Goal: Task Accomplishment & Management: Manage account settings

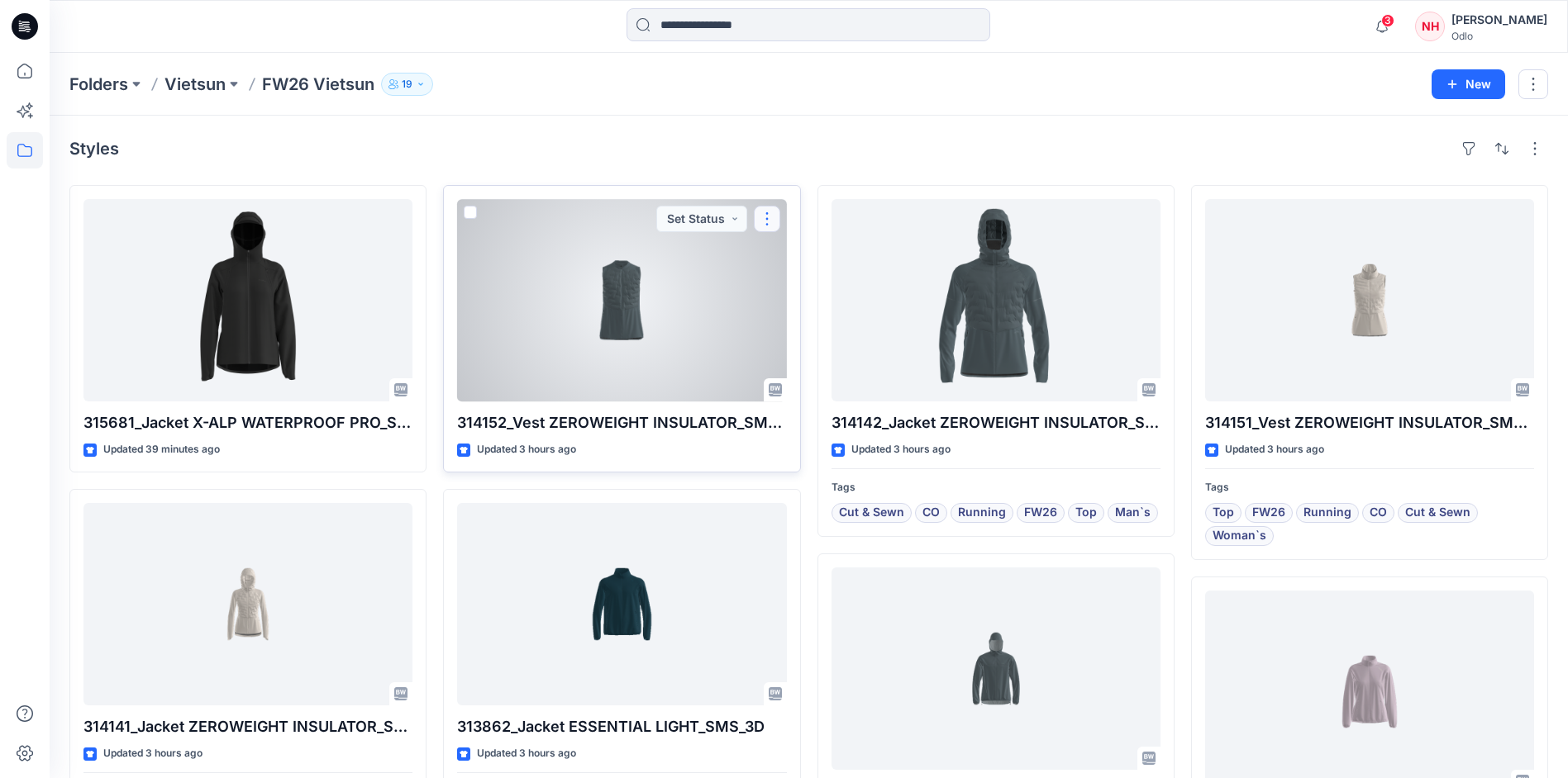
click at [775, 220] on button "button" at bounding box center [766, 218] width 26 height 26
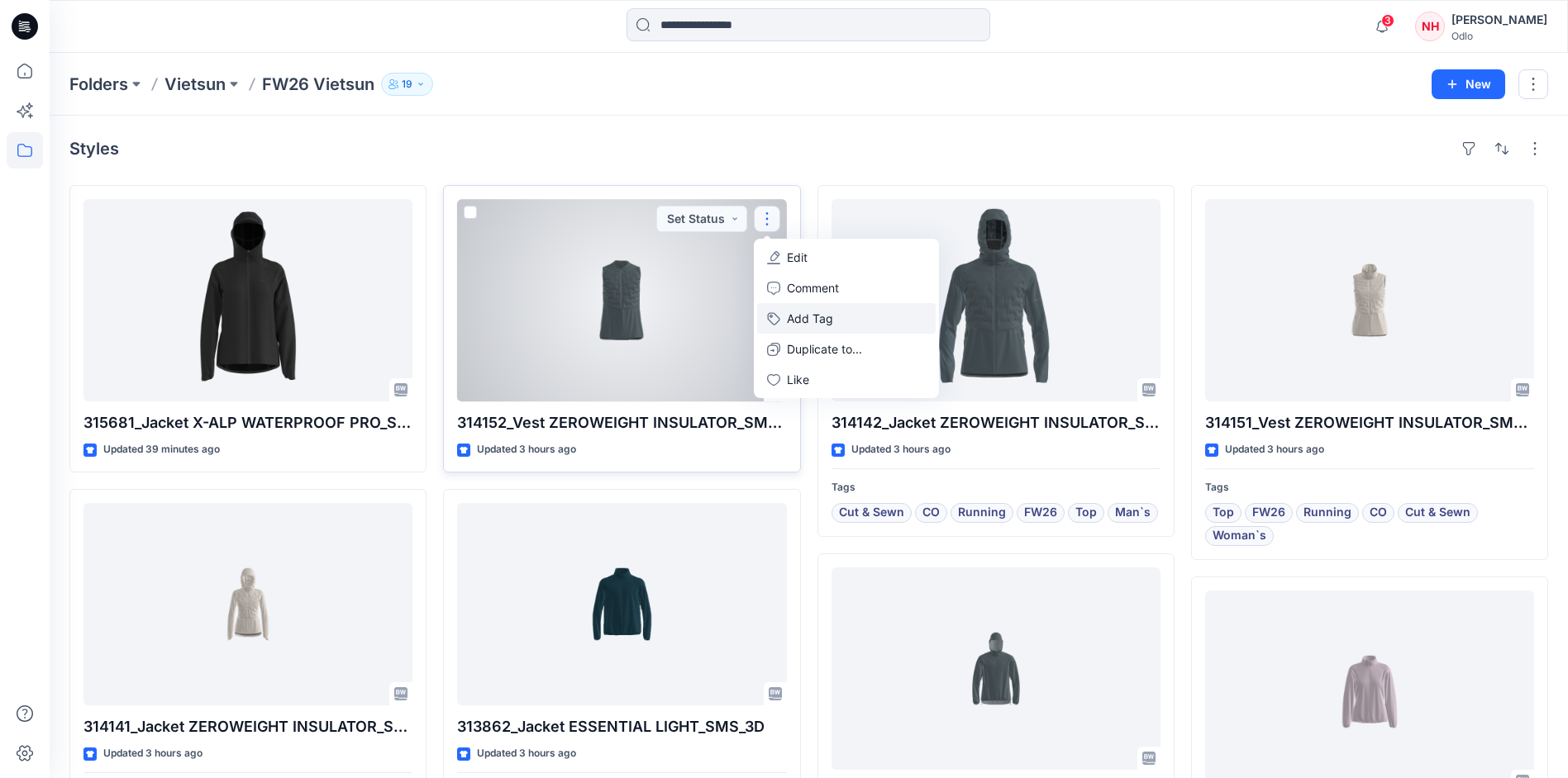
click at [829, 311] on button "Add Tag" at bounding box center [845, 317] width 178 height 30
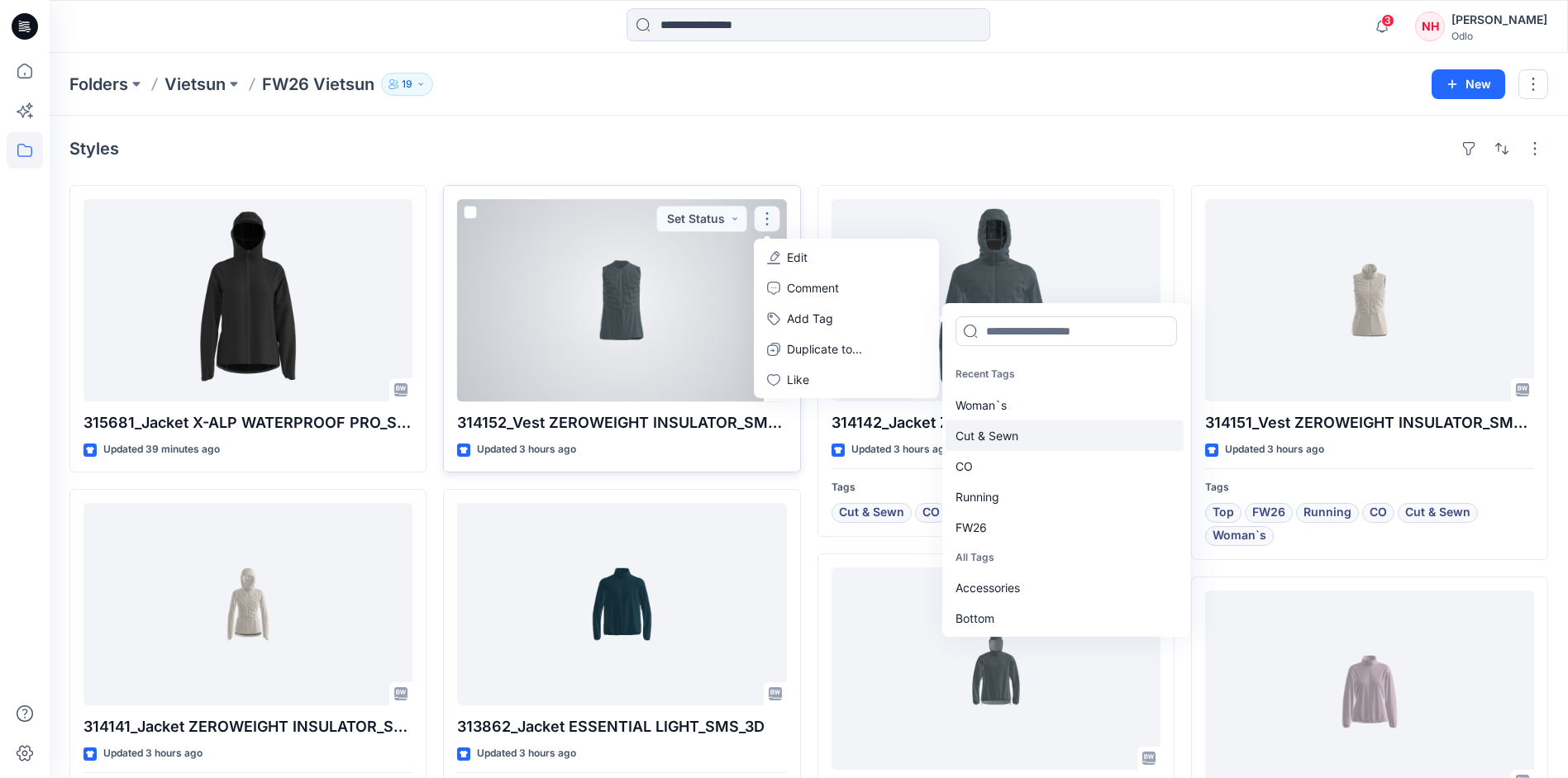
click at [1018, 435] on div "Cut & Sewn" at bounding box center [1064, 435] width 238 height 30
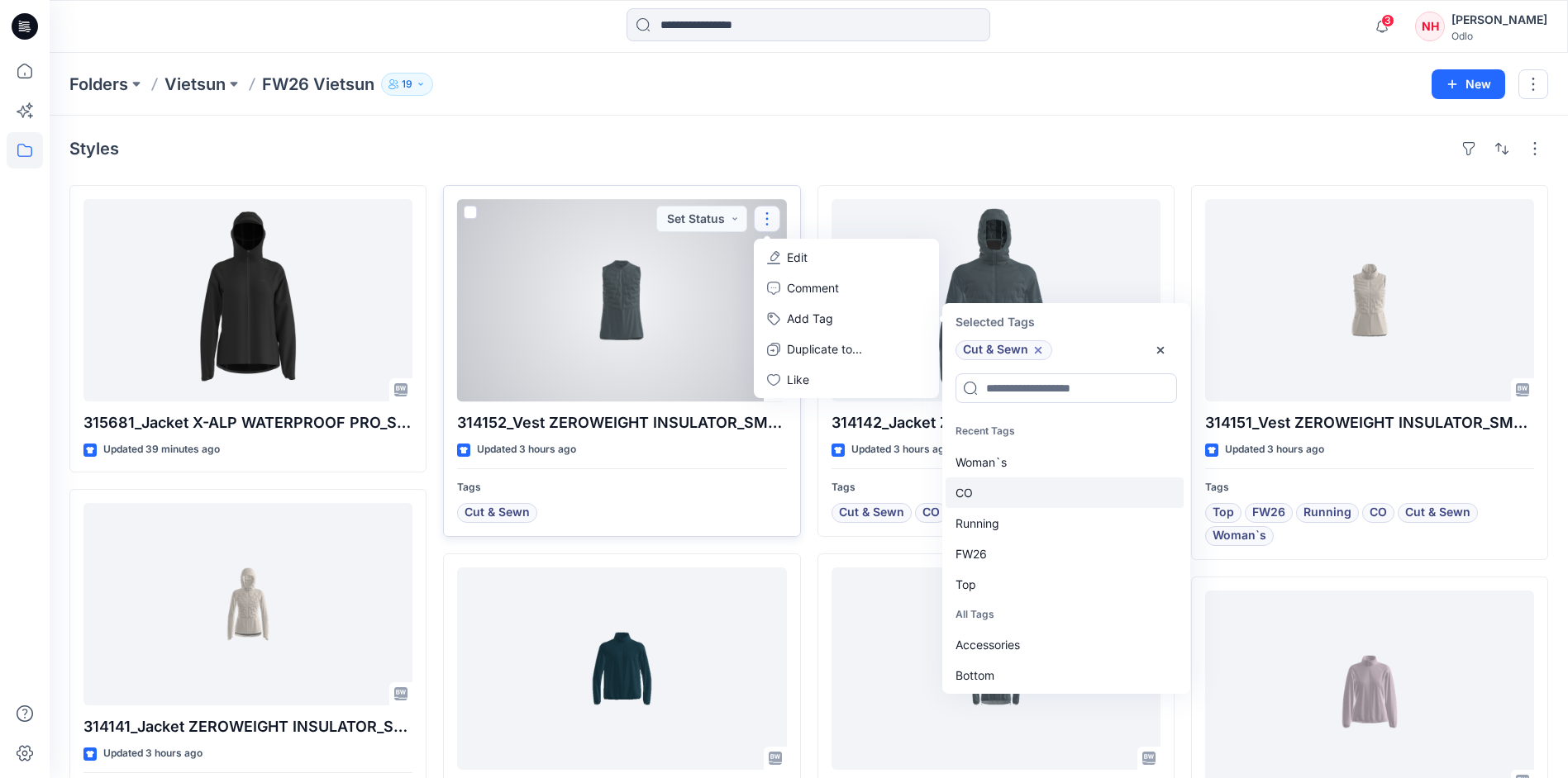
click at [1018, 502] on div "CO" at bounding box center [1064, 493] width 238 height 30
click at [1018, 502] on div "Running" at bounding box center [1064, 493] width 238 height 30
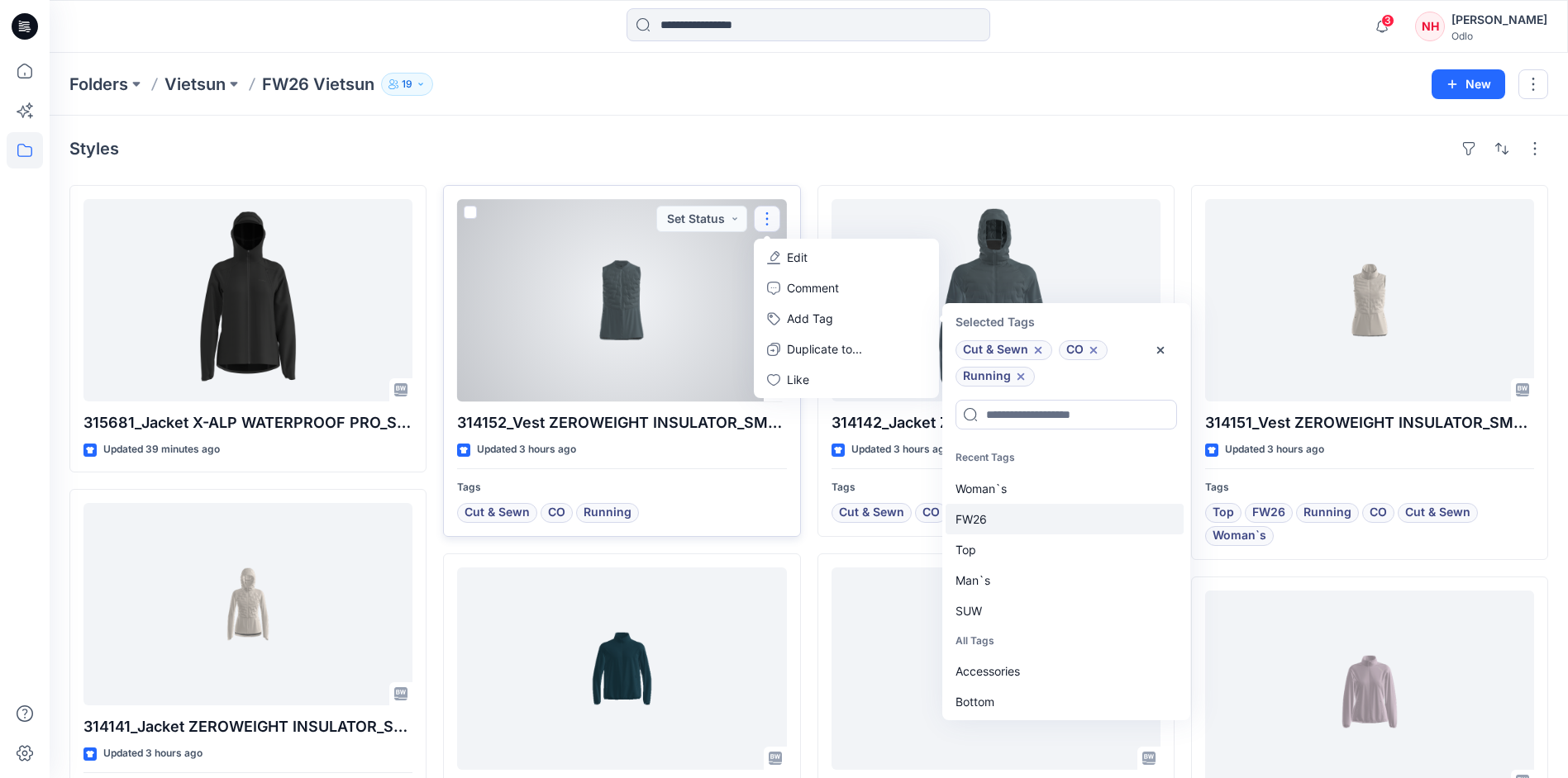
click at [1016, 522] on div "FW26" at bounding box center [1064, 519] width 238 height 30
click at [1016, 532] on div "Top" at bounding box center [1064, 519] width 238 height 30
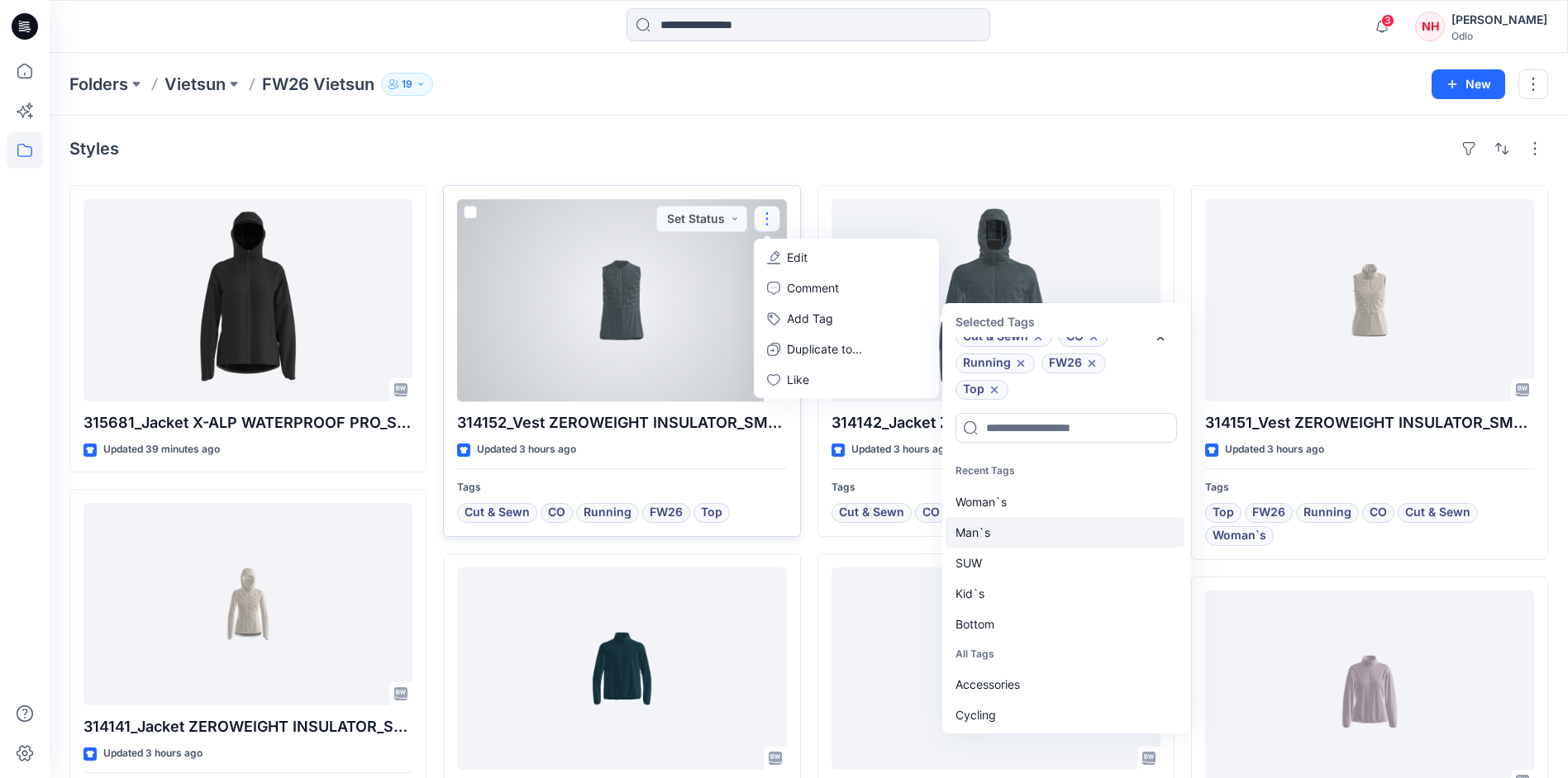
click at [1019, 541] on div "Man`s" at bounding box center [1064, 532] width 238 height 30
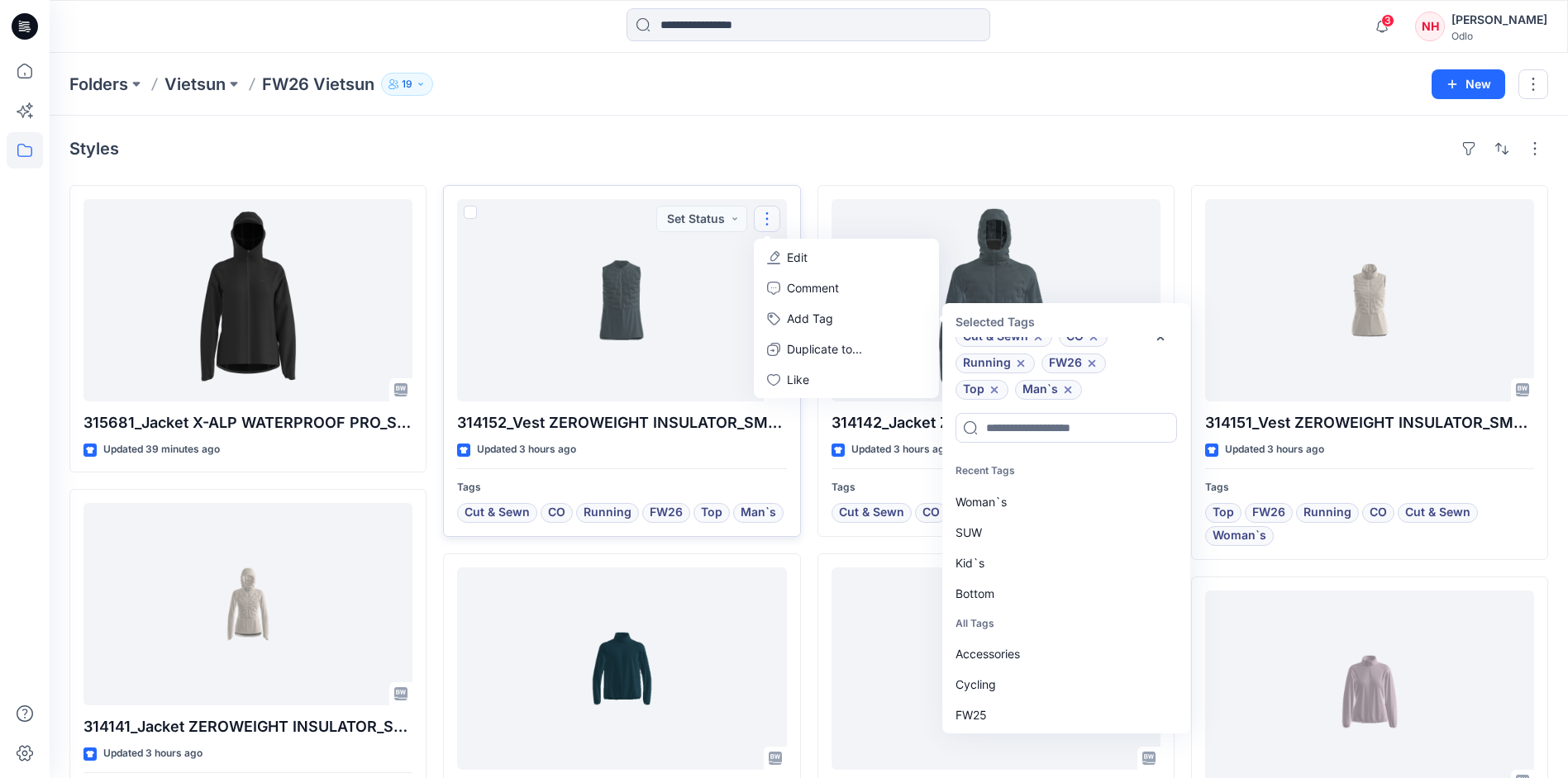
click at [497, 157] on div "Styles" at bounding box center [808, 148] width 1478 height 26
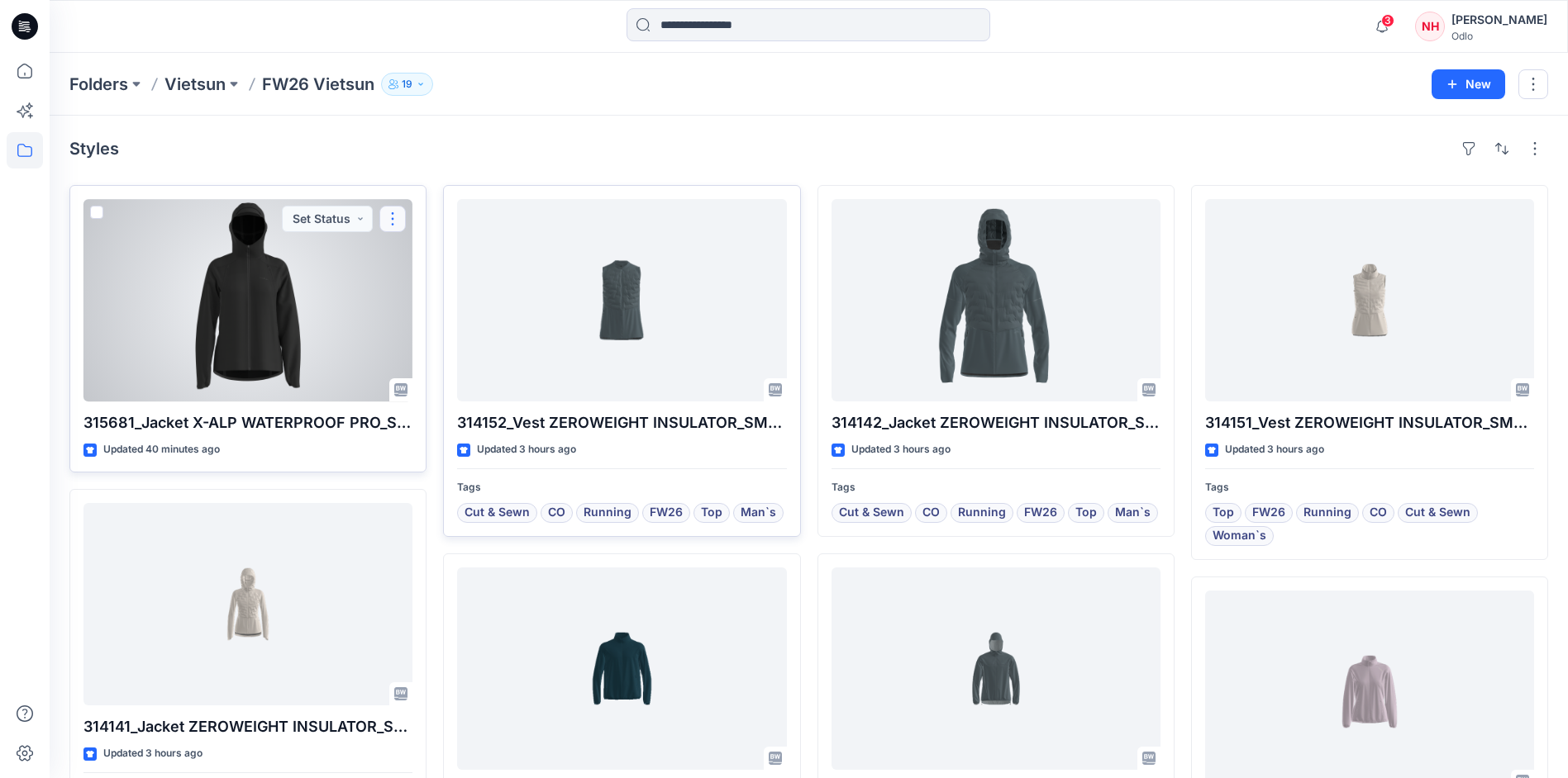
click at [388, 220] on button "button" at bounding box center [392, 218] width 26 height 26
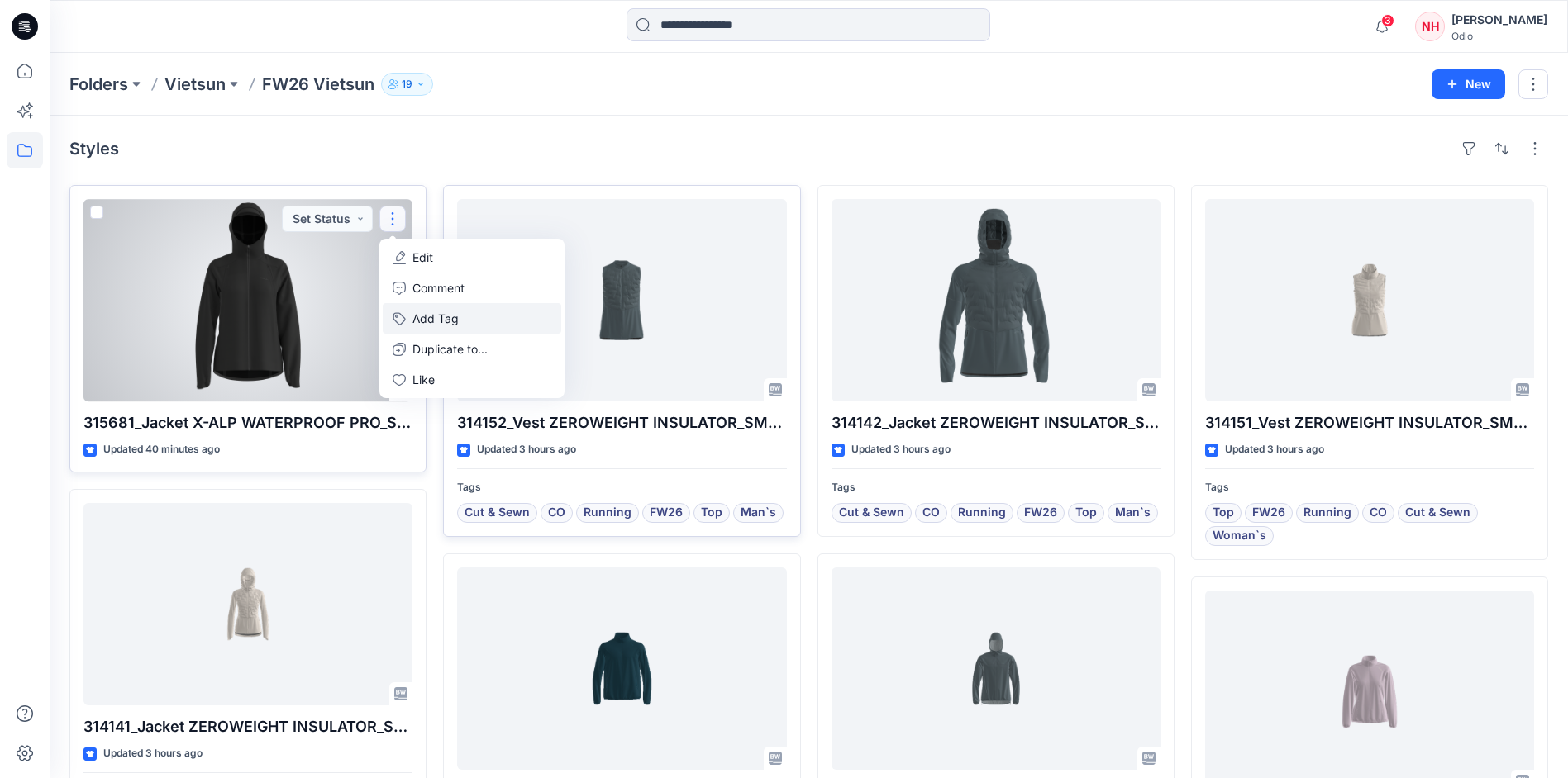
click at [496, 315] on button "Add Tag" at bounding box center [471, 317] width 178 height 30
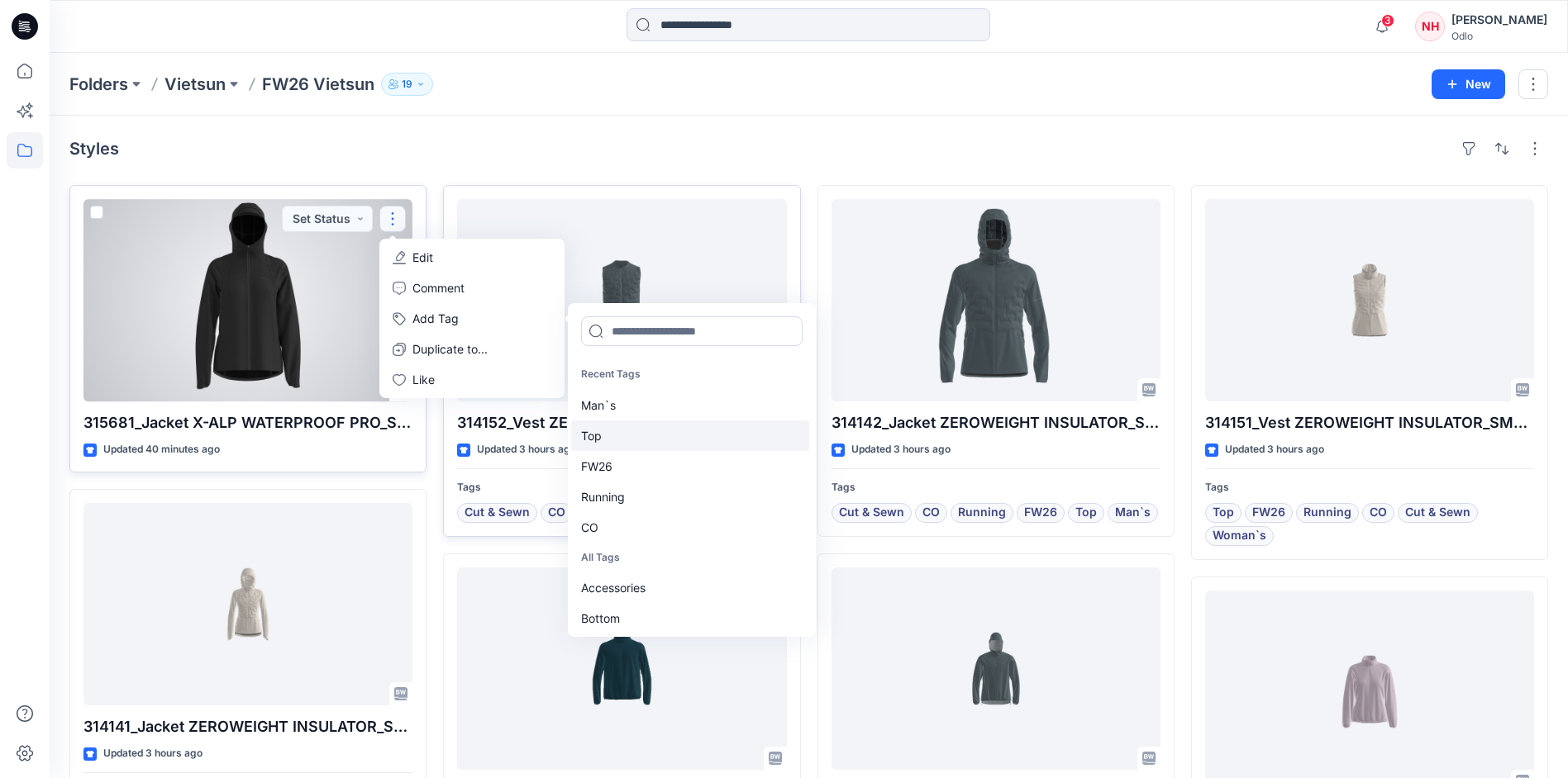
click at [665, 438] on div "Top" at bounding box center [690, 435] width 238 height 30
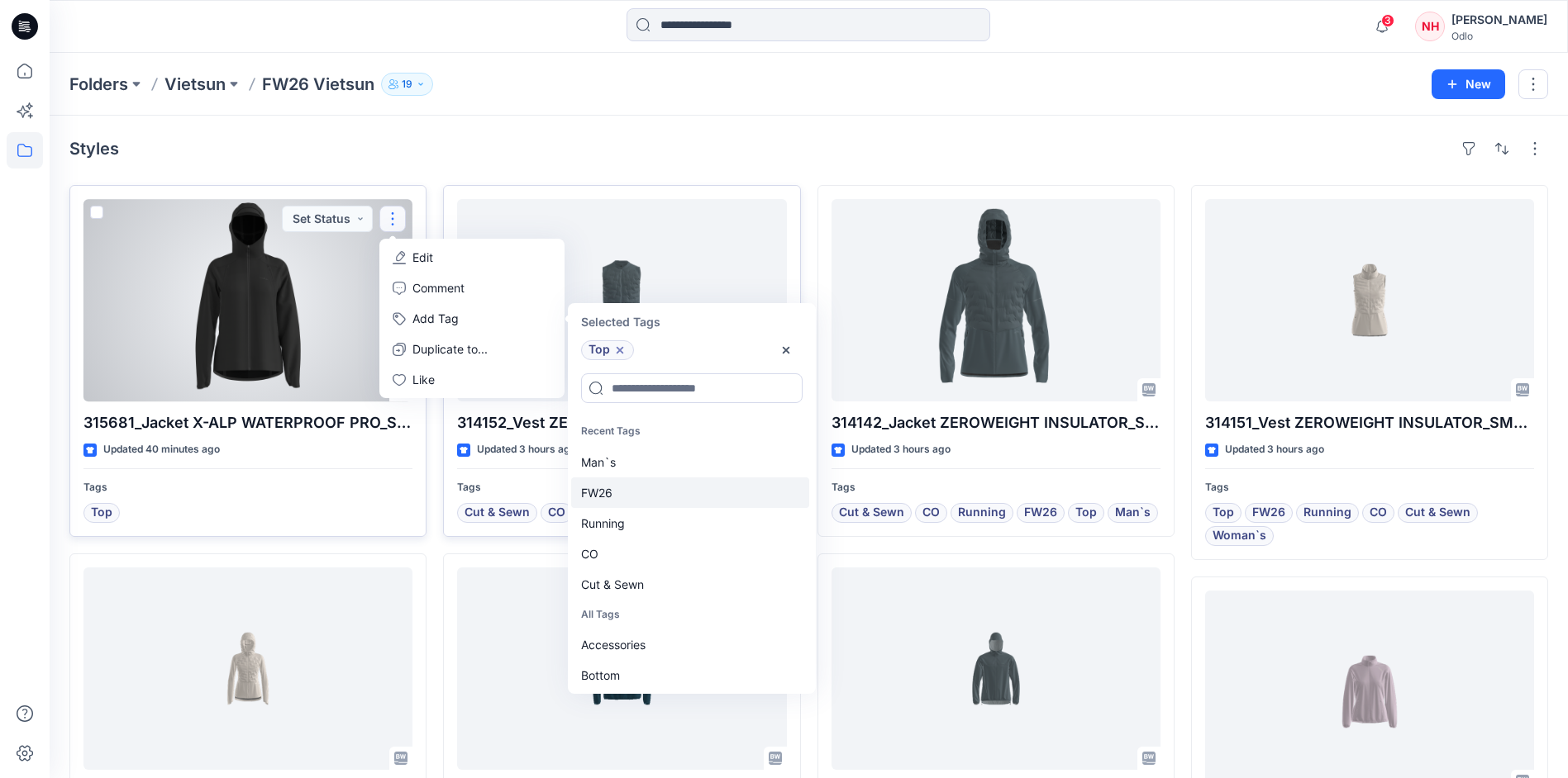
click at [657, 495] on div "FW26" at bounding box center [690, 493] width 238 height 30
click at [657, 501] on div "Running" at bounding box center [690, 493] width 238 height 30
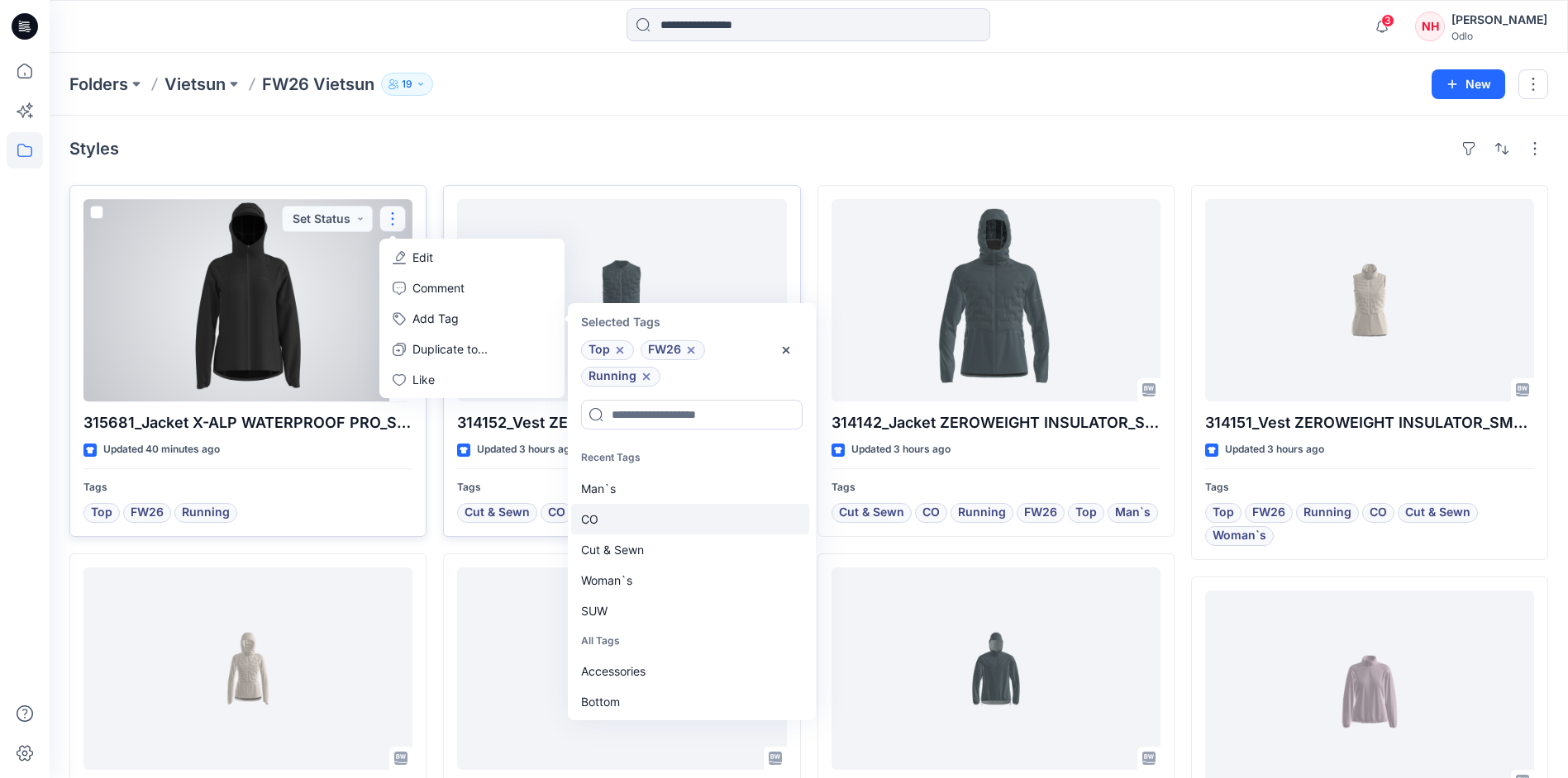
click at [657, 529] on div "CO" at bounding box center [690, 519] width 238 height 30
click at [660, 533] on div "Cut & Sewn" at bounding box center [690, 519] width 238 height 30
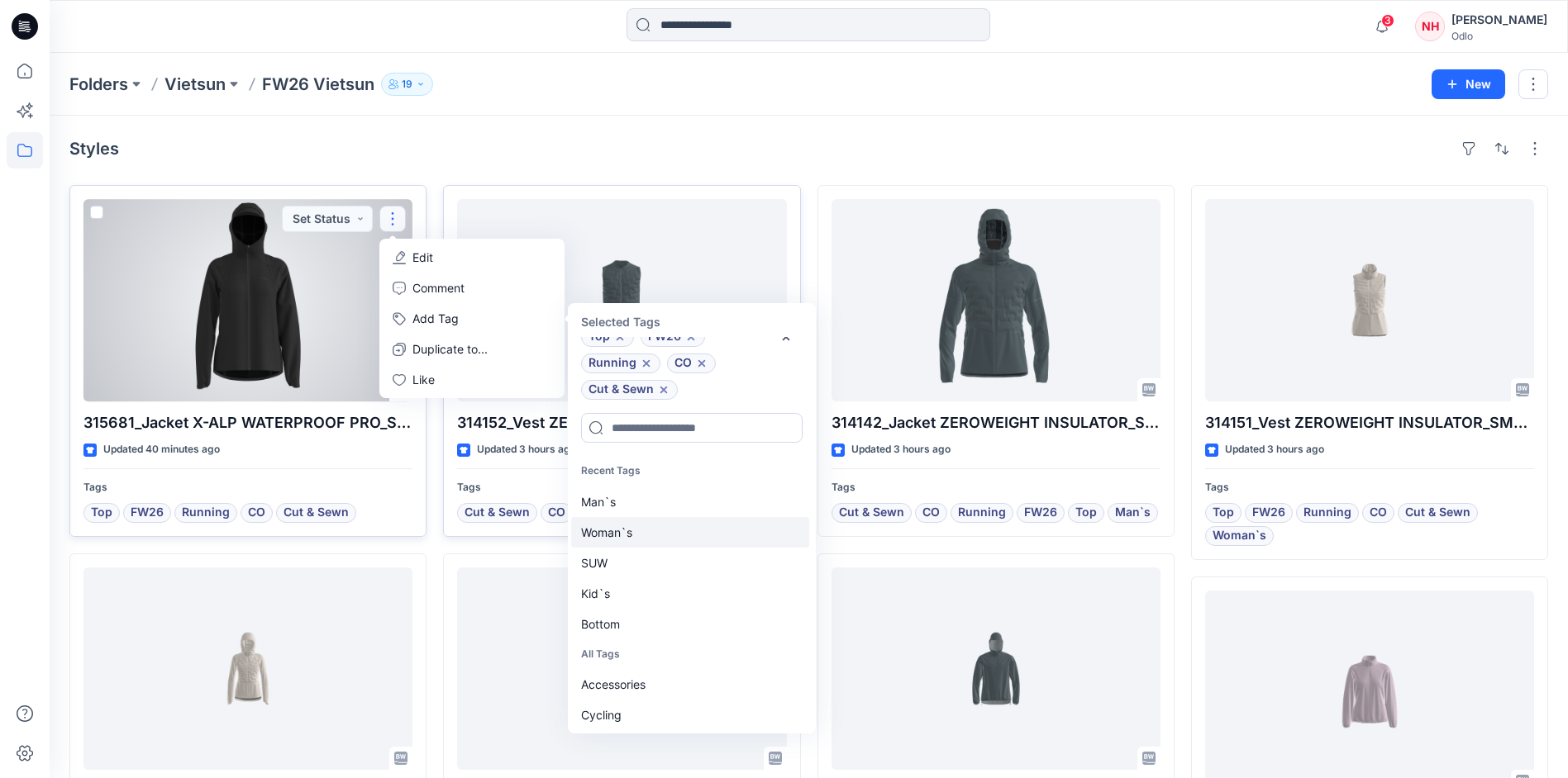
click at [659, 533] on div "Woman`s" at bounding box center [690, 532] width 238 height 30
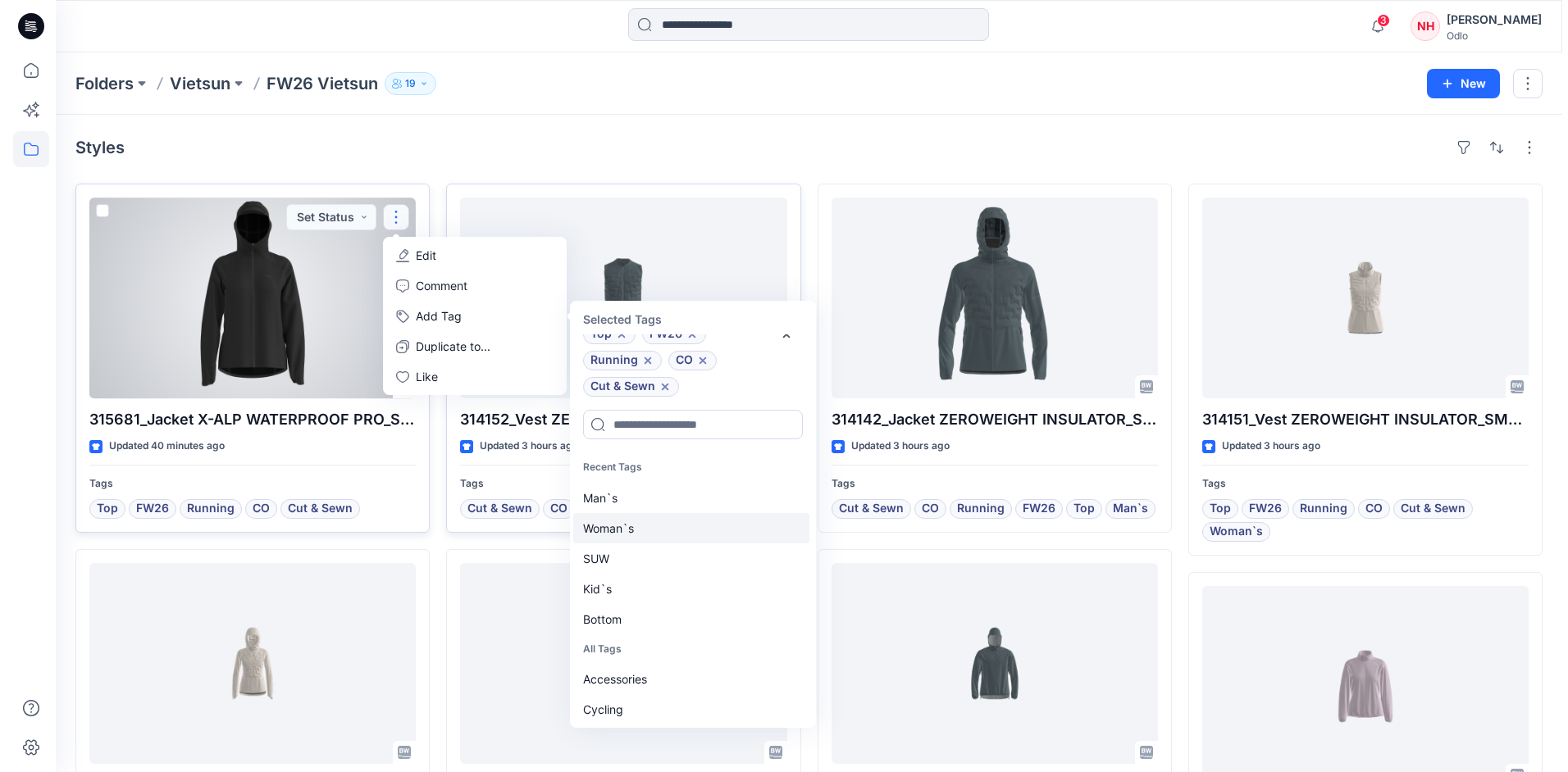
scroll to position [40, 0]
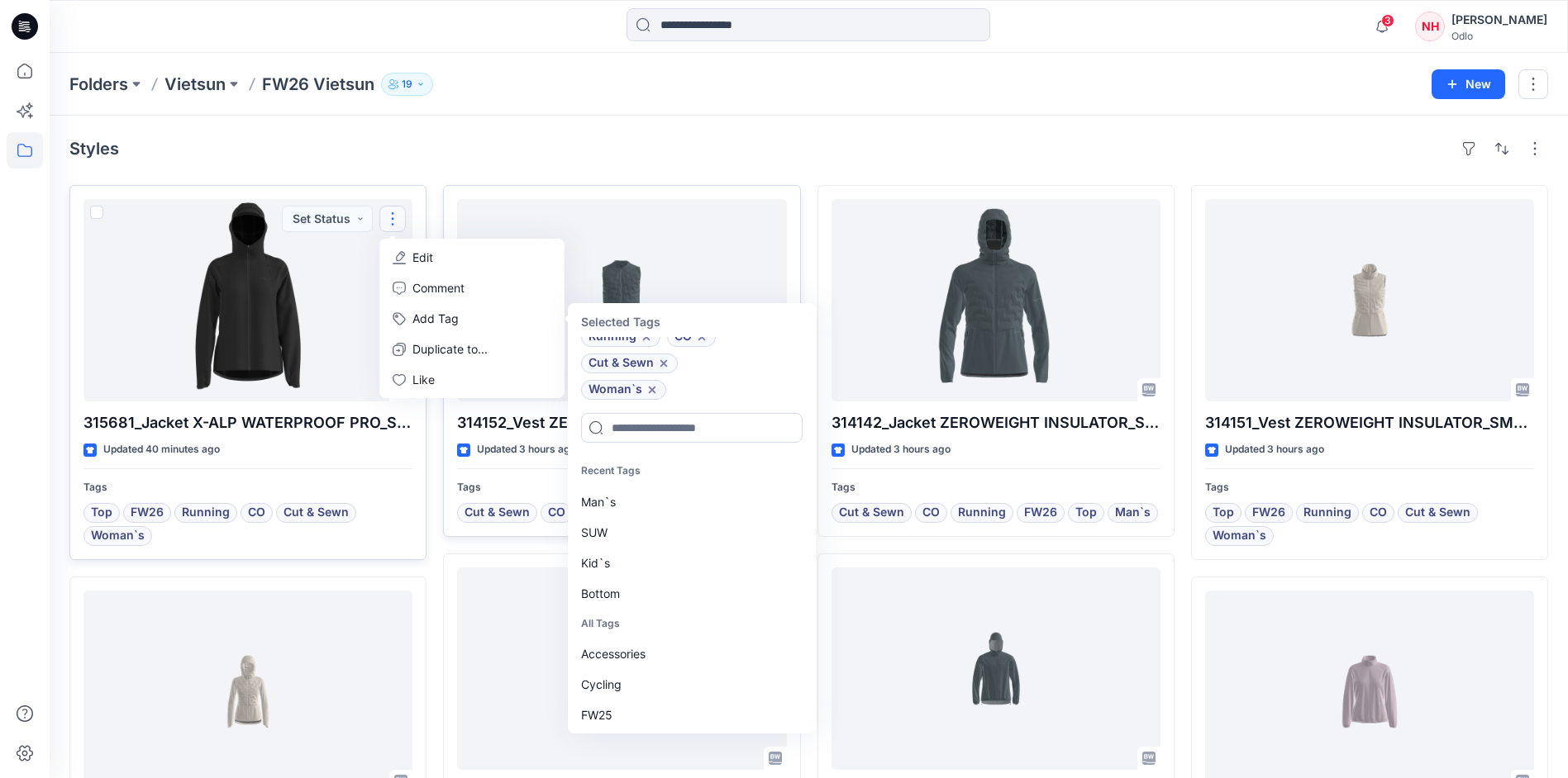
click at [519, 129] on div "Styles 315681_Jacket X-ALP WATERPROOF PRO_SMS_3D Updated 40 minutes ago Tags To…" at bounding box center [808, 769] width 1518 height 1307
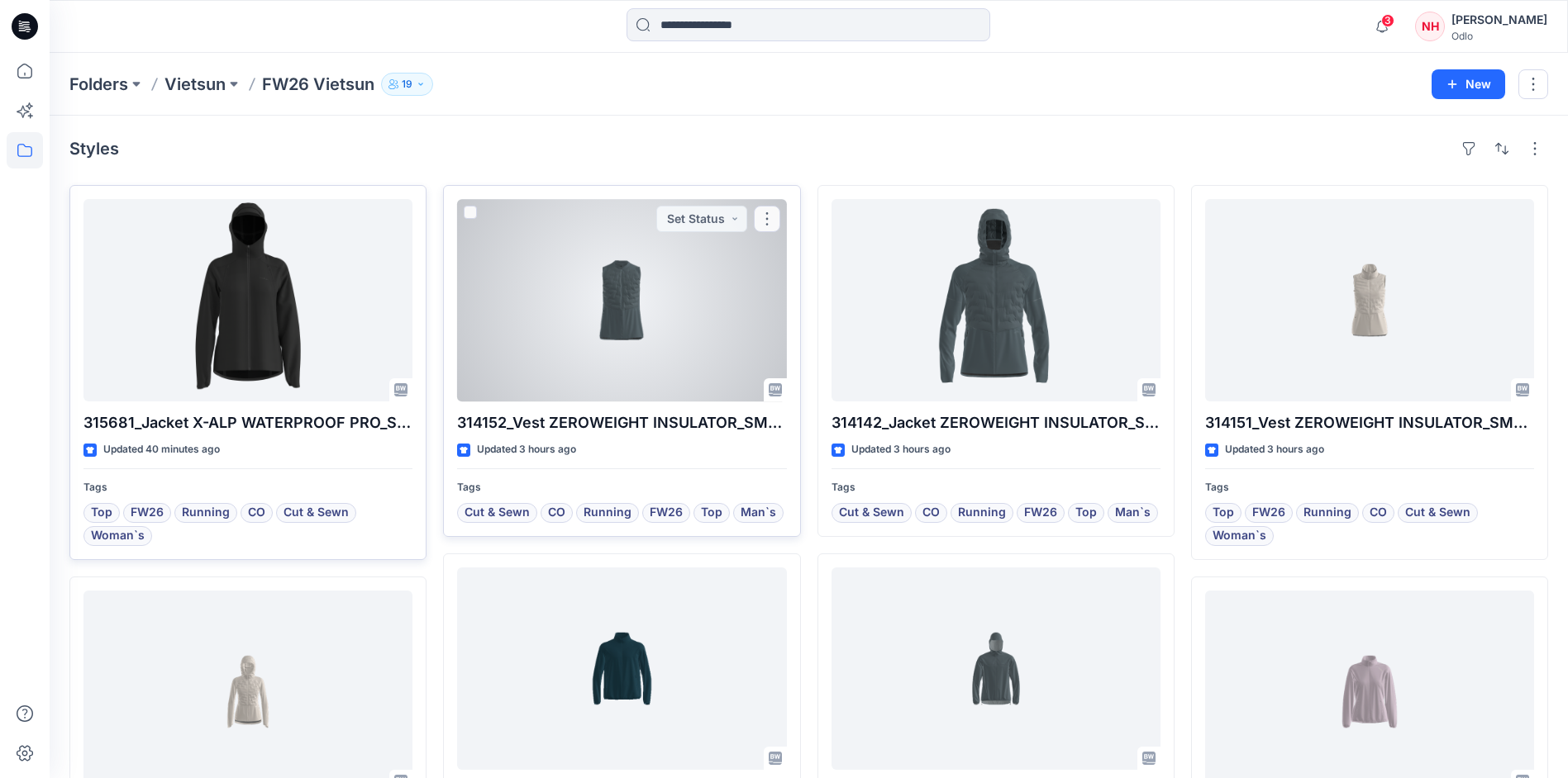
click at [666, 335] on div at bounding box center [621, 301] width 329 height 203
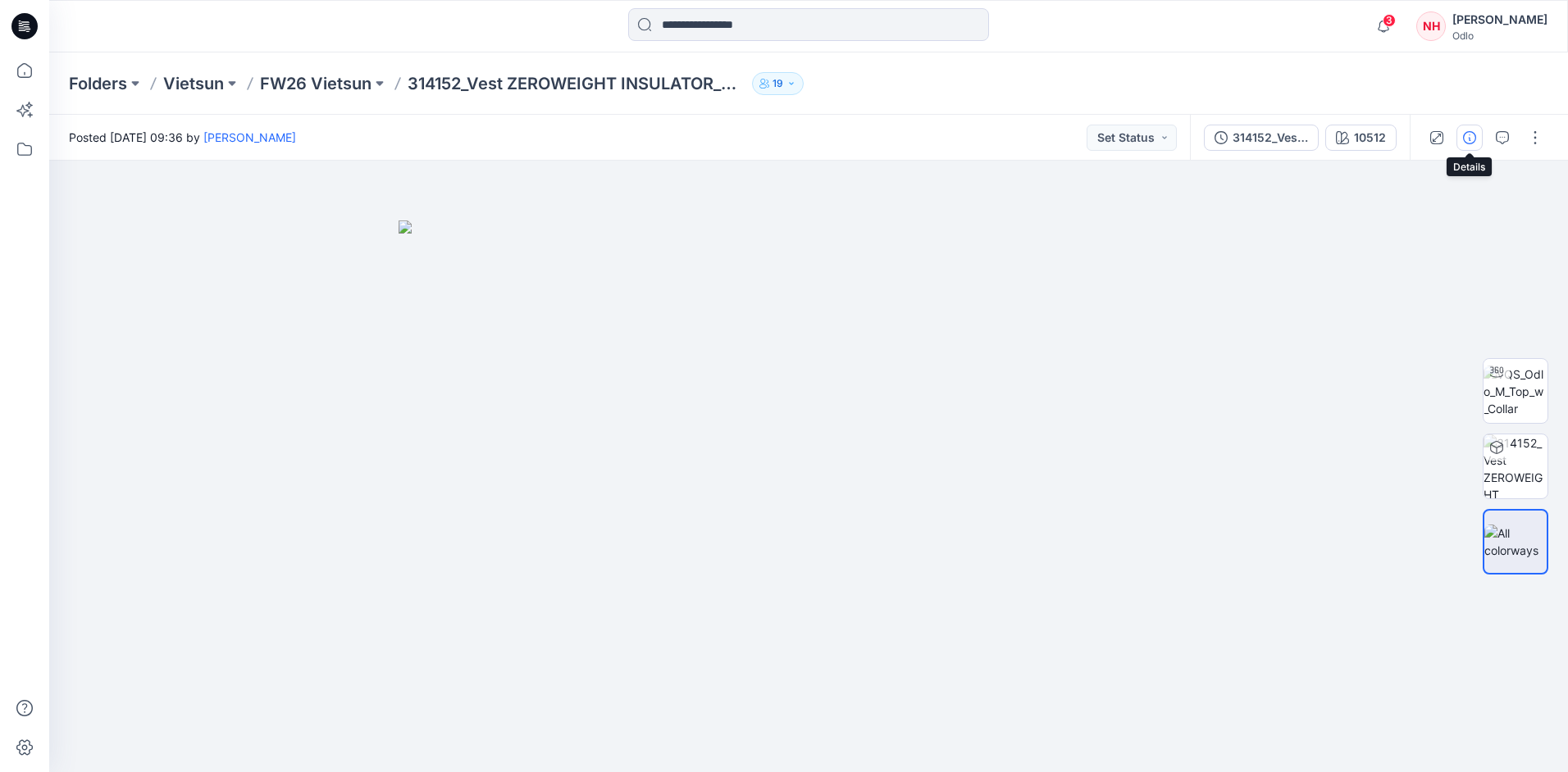
click at [1475, 138] on icon "button" at bounding box center [1469, 138] width 14 height 14
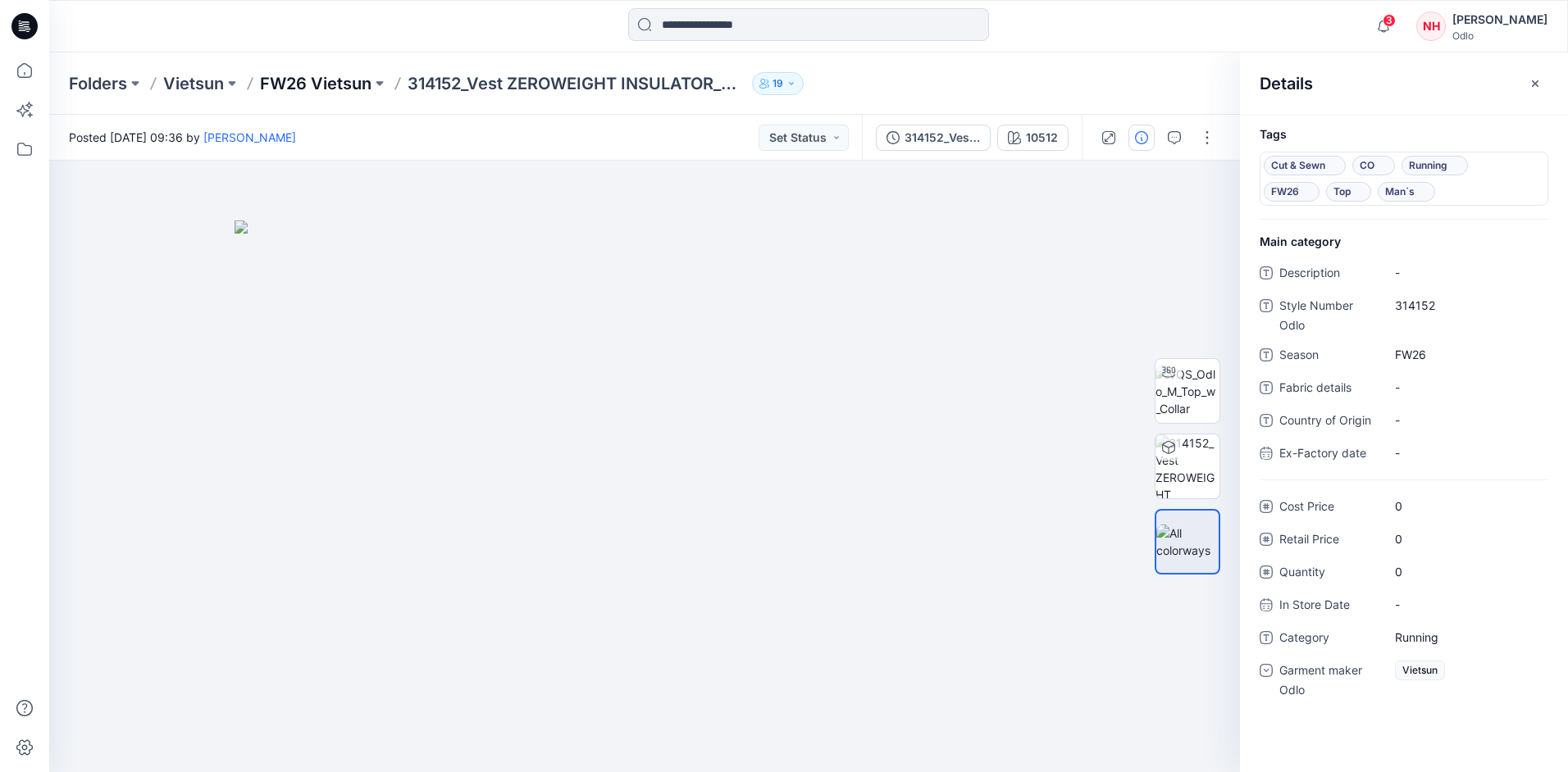
click at [304, 84] on p "FW26 Vietsun" at bounding box center [315, 84] width 111 height 23
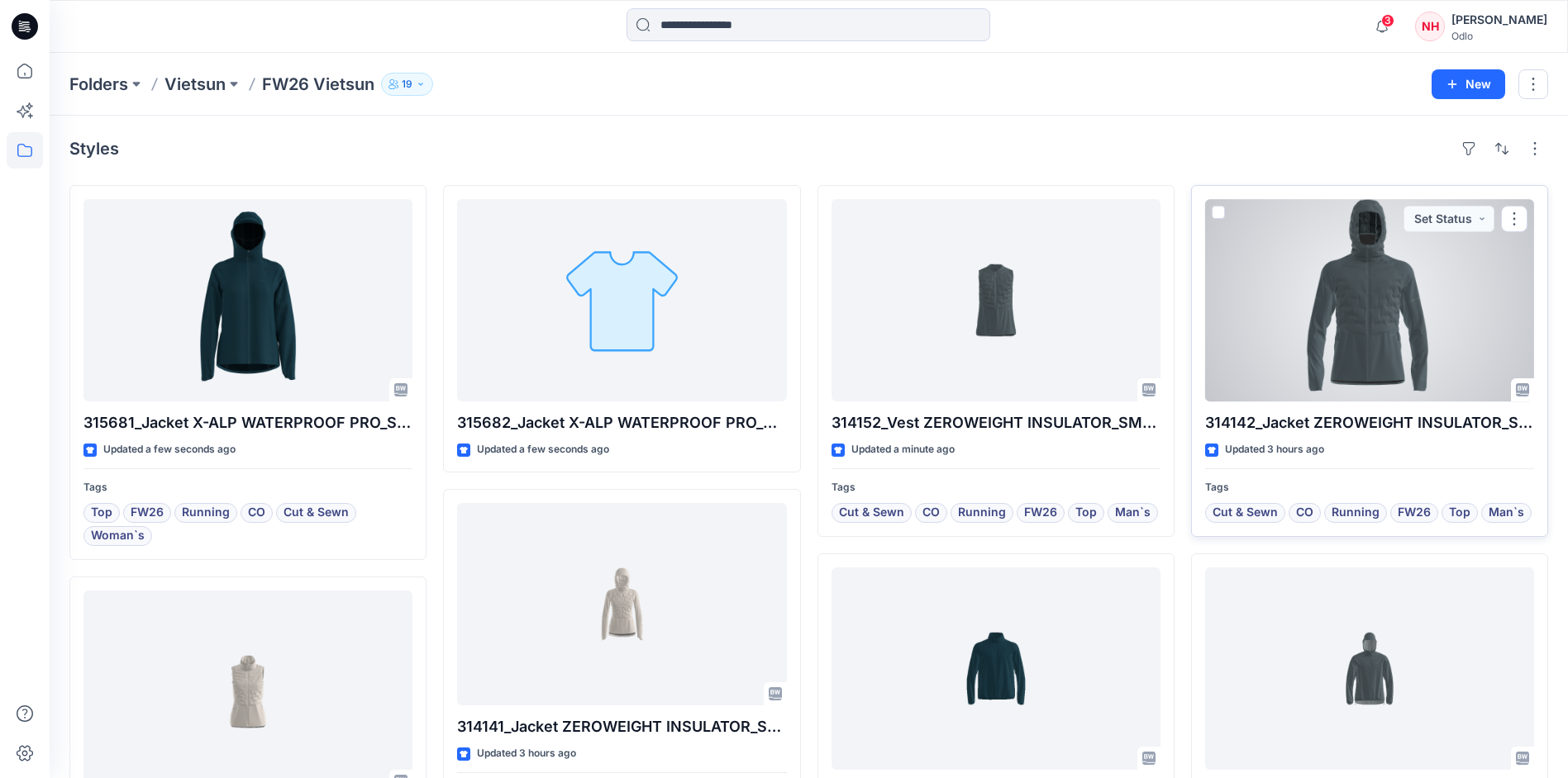
click at [1269, 311] on div at bounding box center [1369, 301] width 329 height 203
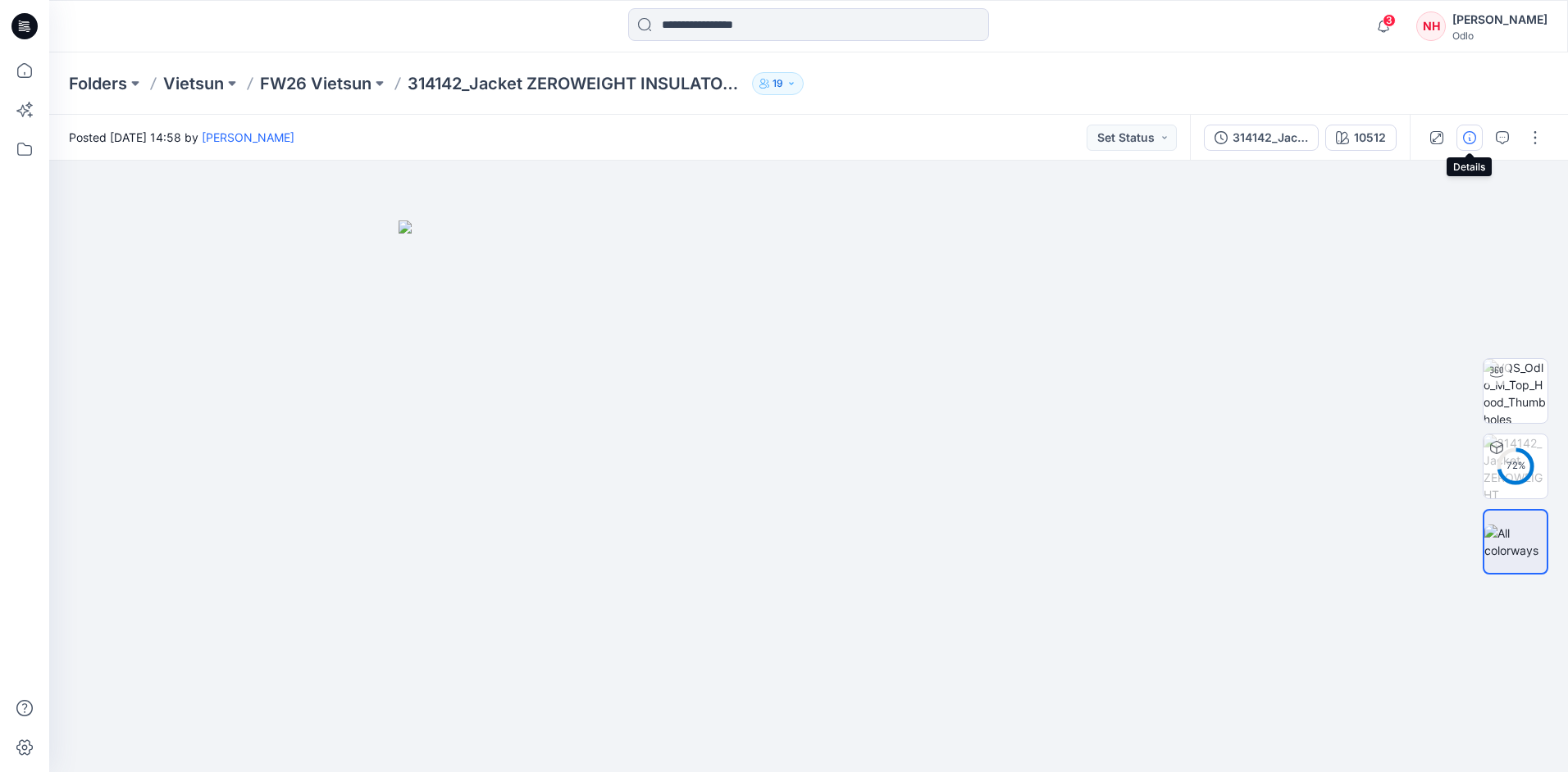
click at [1476, 145] on button "button" at bounding box center [1468, 137] width 26 height 26
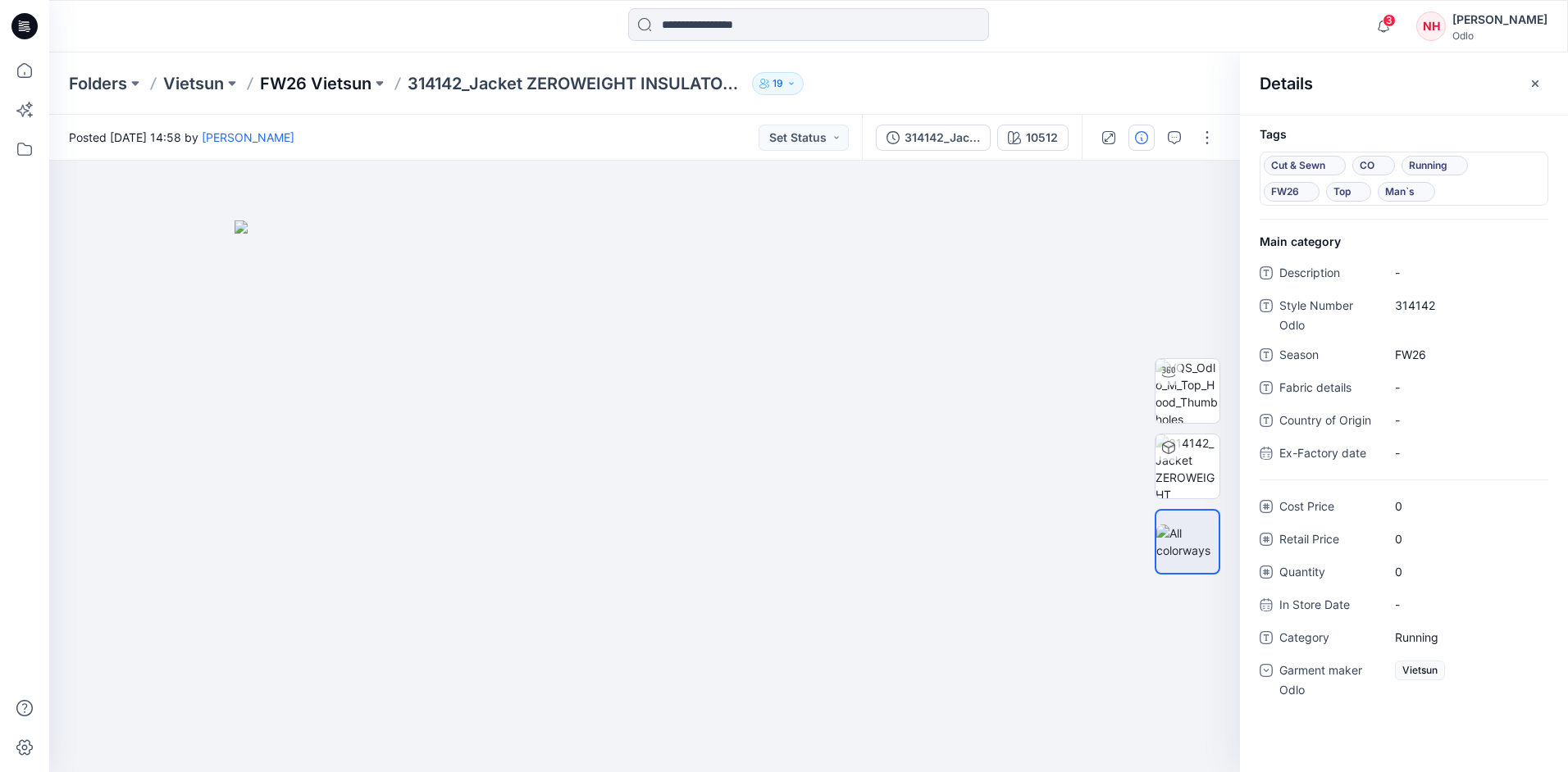
click at [315, 86] on p "FW26 Vietsun" at bounding box center [315, 84] width 111 height 23
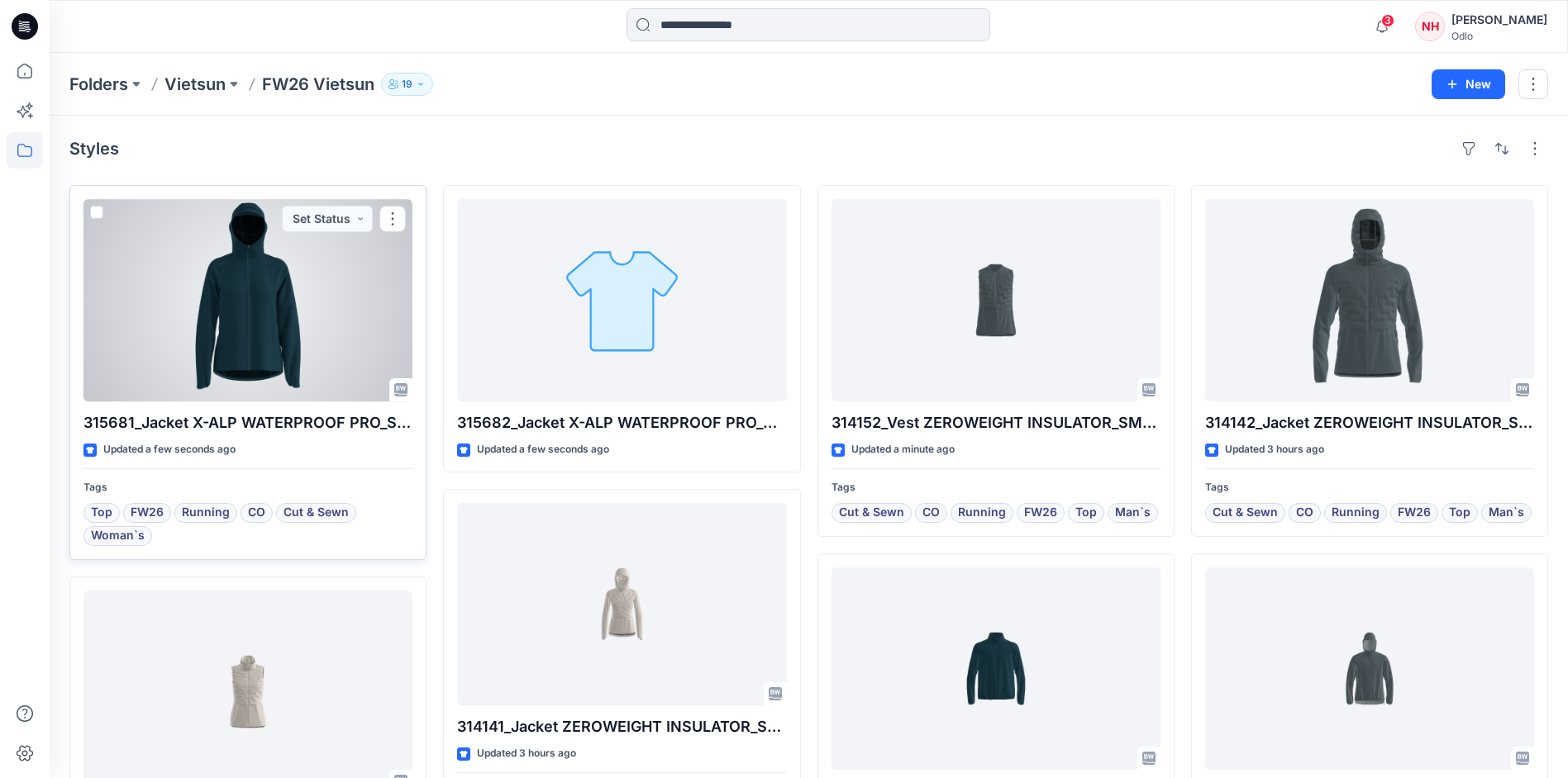
click at [274, 258] on div at bounding box center [248, 301] width 329 height 203
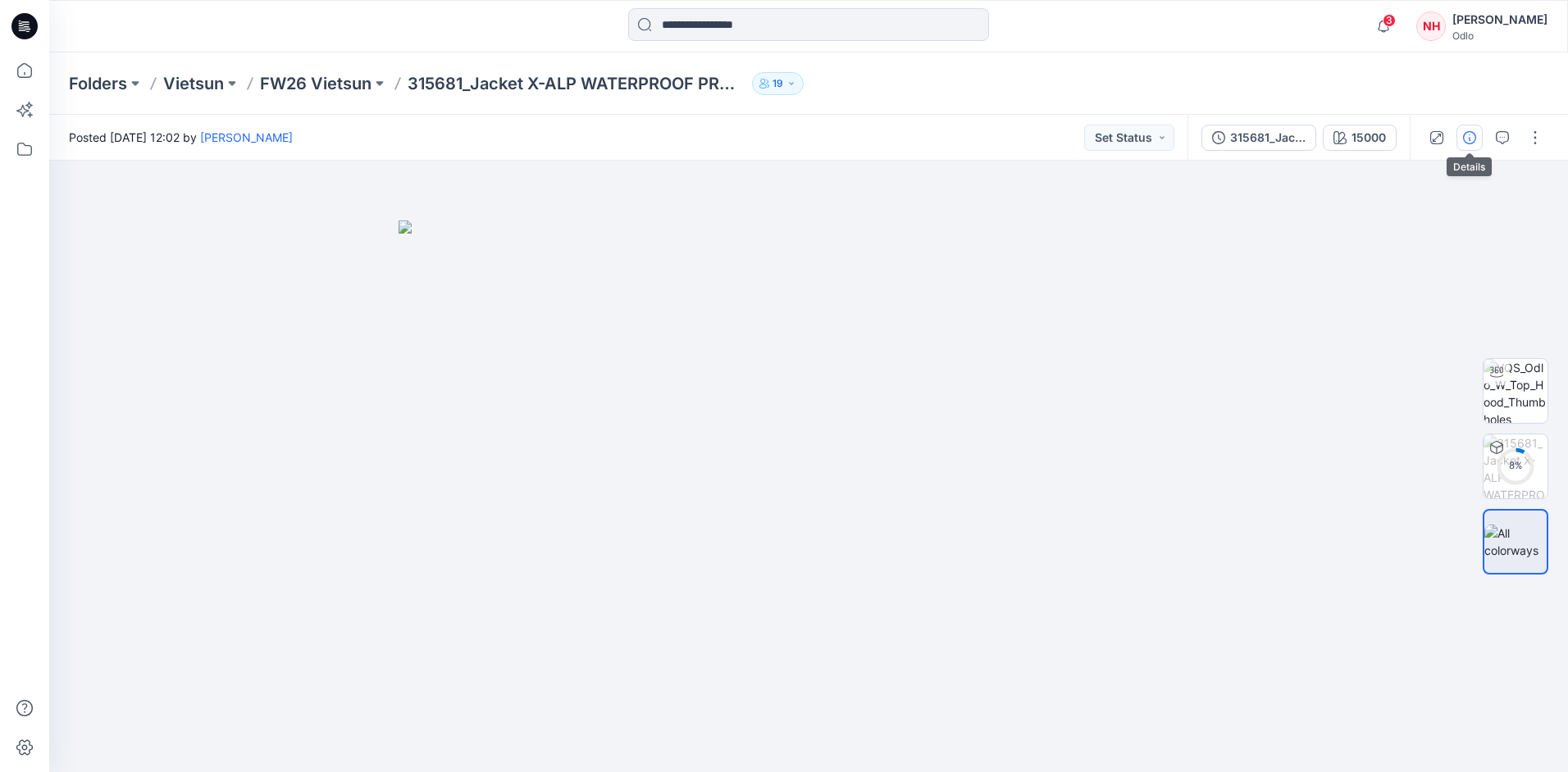
click at [1471, 144] on button "button" at bounding box center [1468, 137] width 26 height 26
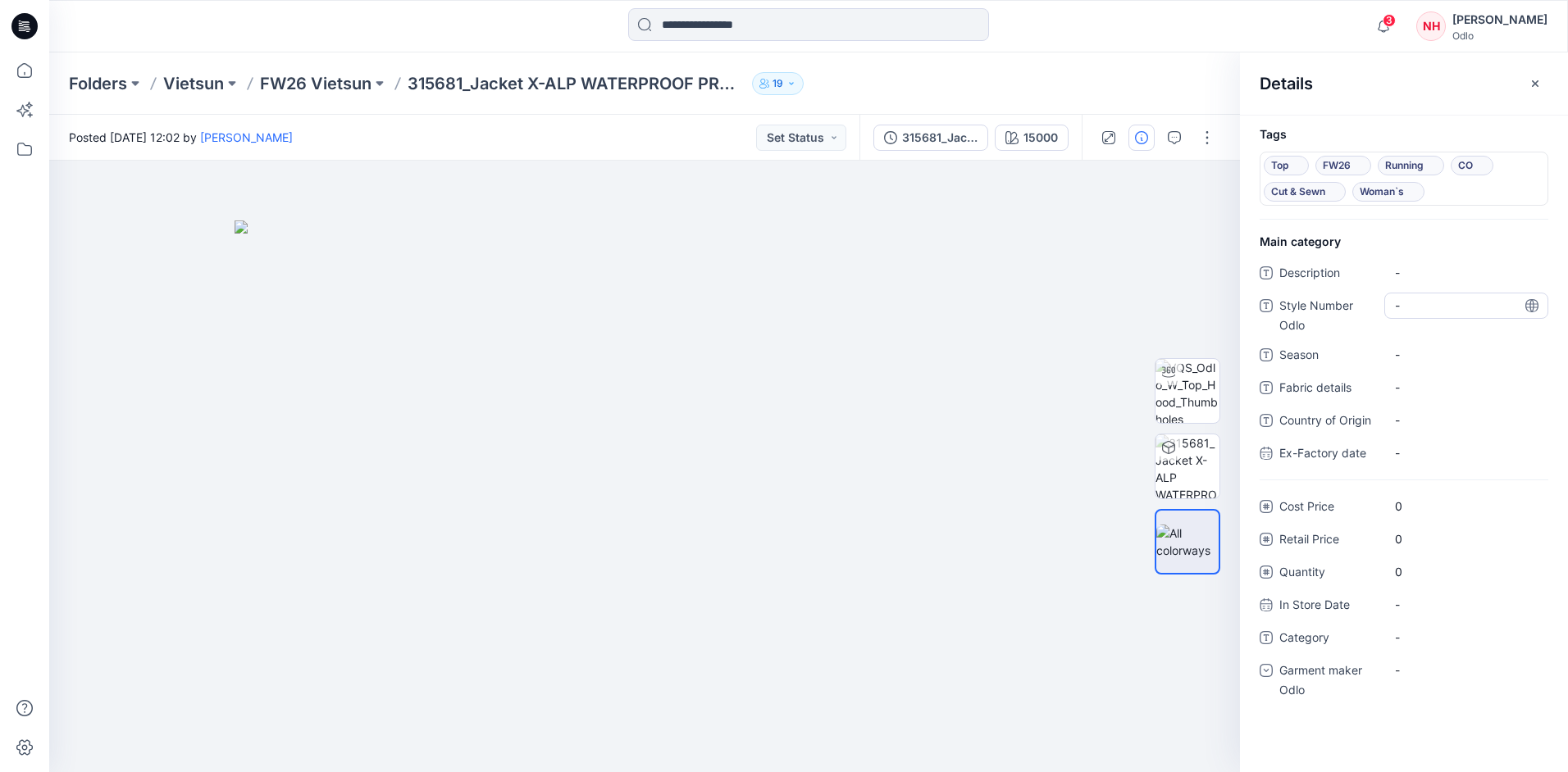
click at [1418, 305] on Odlo "-" at bounding box center [1467, 305] width 143 height 17
type textarea "******"
click at [1428, 354] on span "-" at bounding box center [1467, 355] width 143 height 17
type textarea "****"
click at [1441, 629] on span "-" at bounding box center [1467, 638] width 143 height 17
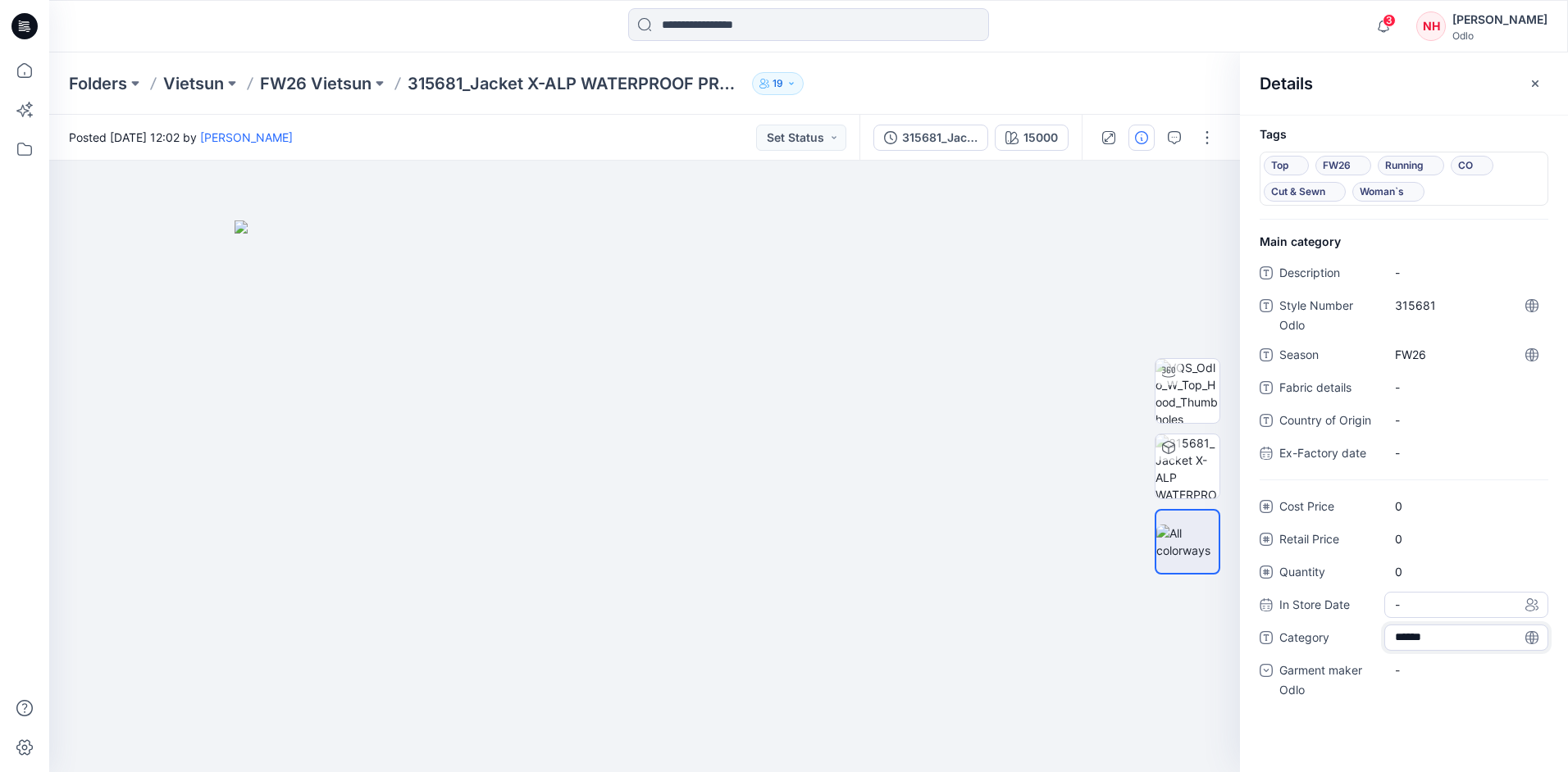
type textarea "*******"
click at [1450, 673] on div "-" at bounding box center [1467, 671] width 164 height 26
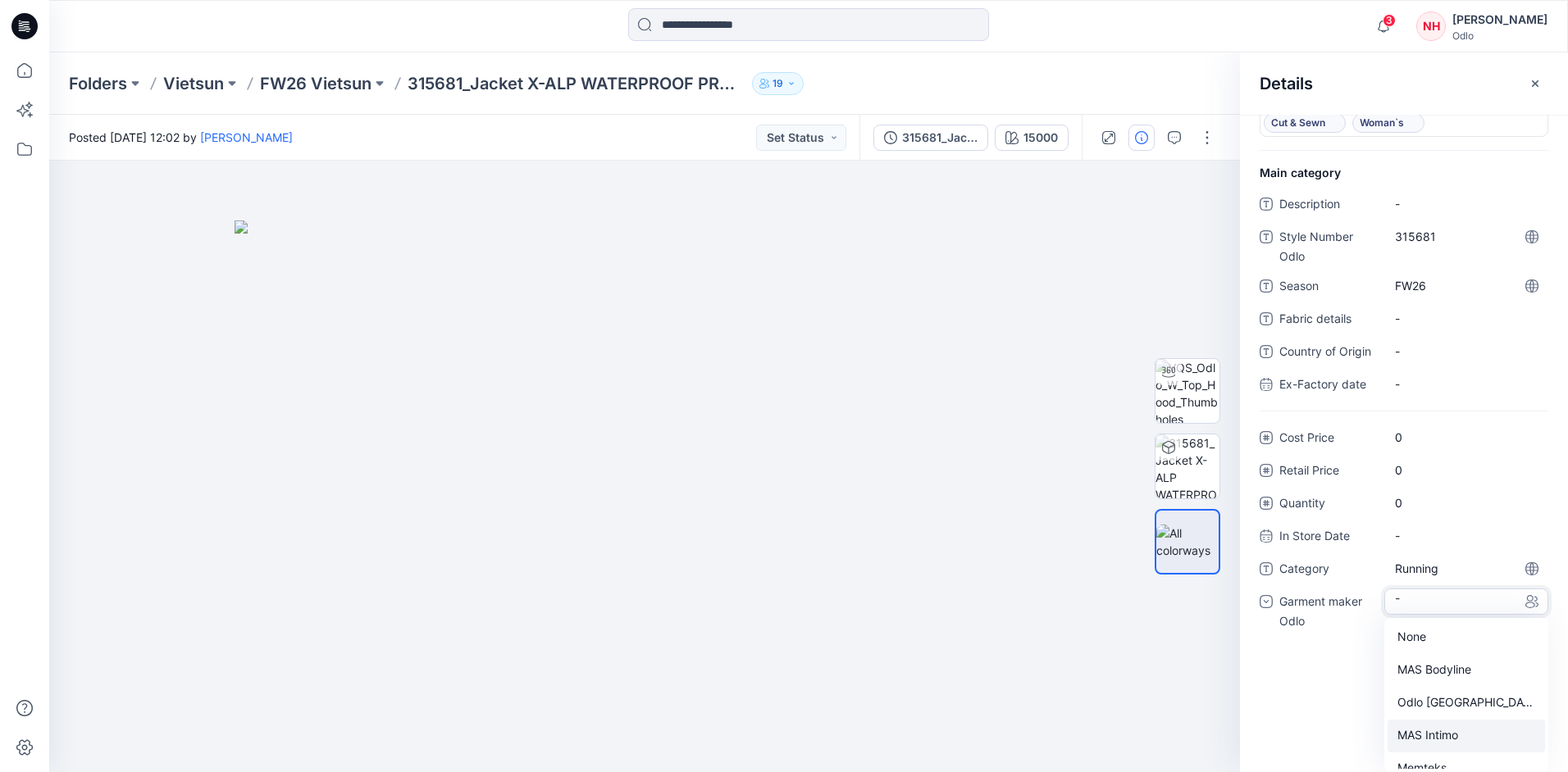
scroll to position [115, 0]
click at [1444, 723] on div "Vietsun" at bounding box center [1466, 720] width 157 height 33
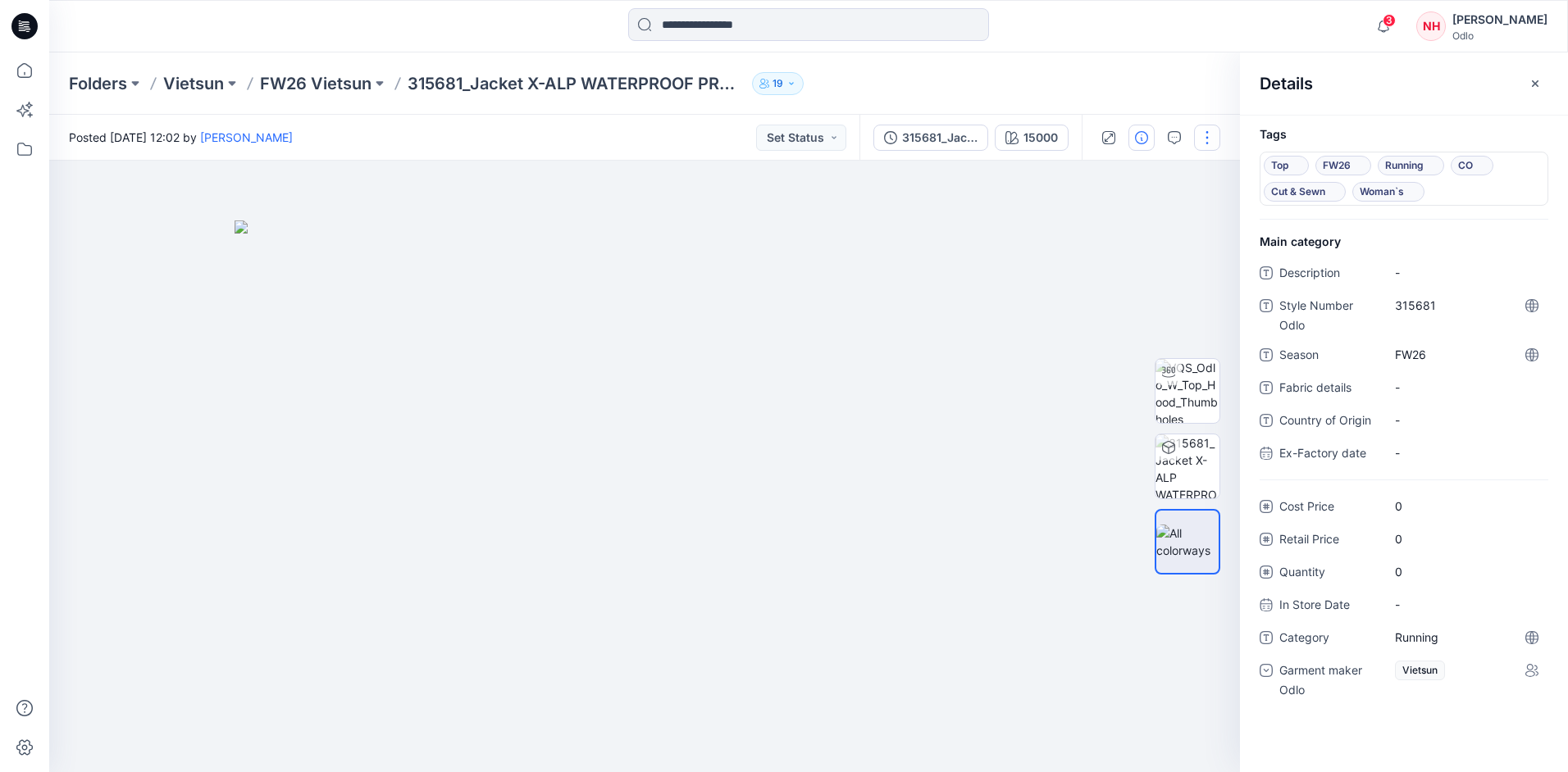
click at [1207, 138] on button "button" at bounding box center [1207, 137] width 26 height 26
click at [1152, 215] on button "Edit" at bounding box center [1138, 221] width 151 height 30
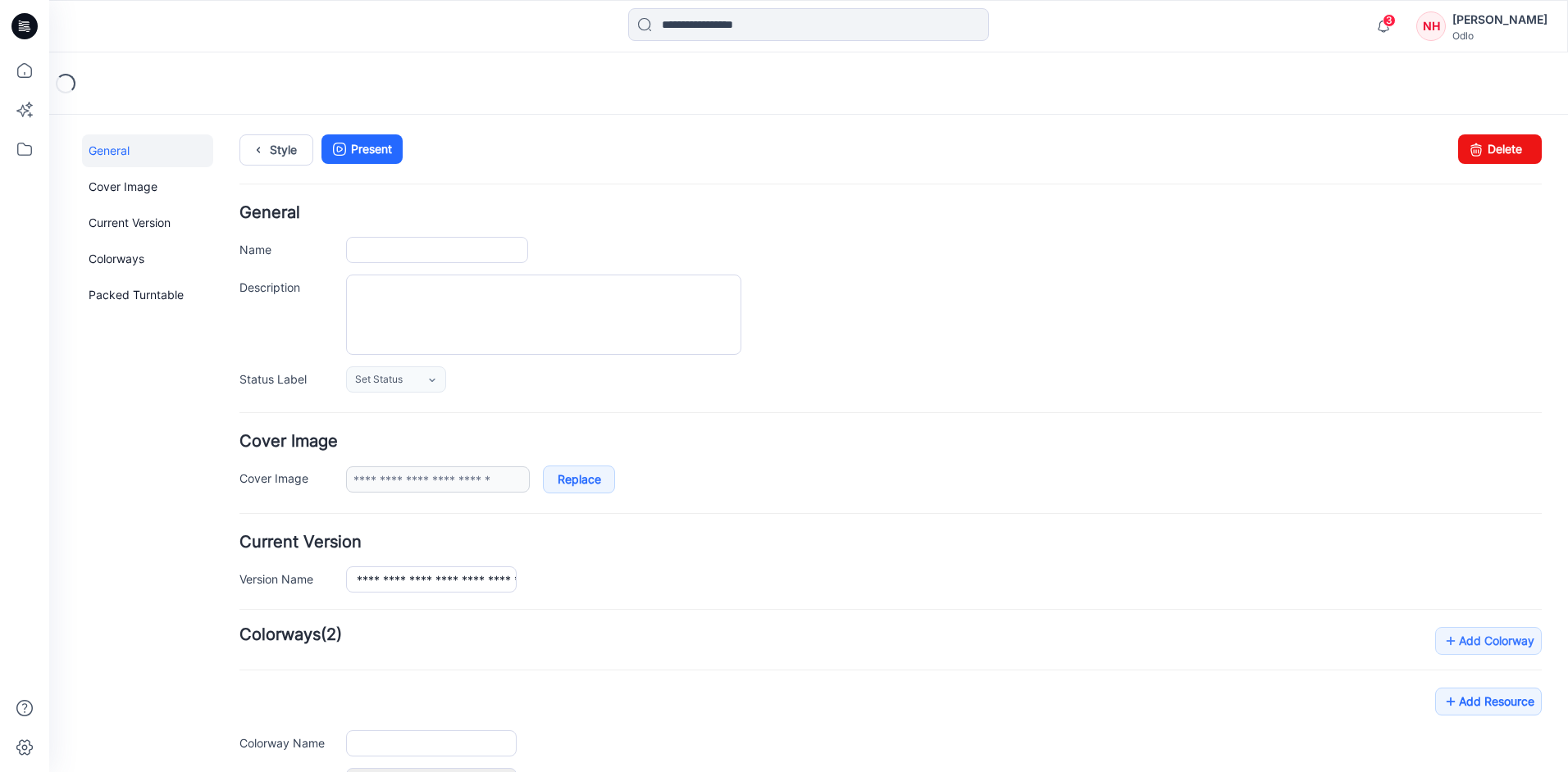
type input "**********"
type input "*****"
type input "**********"
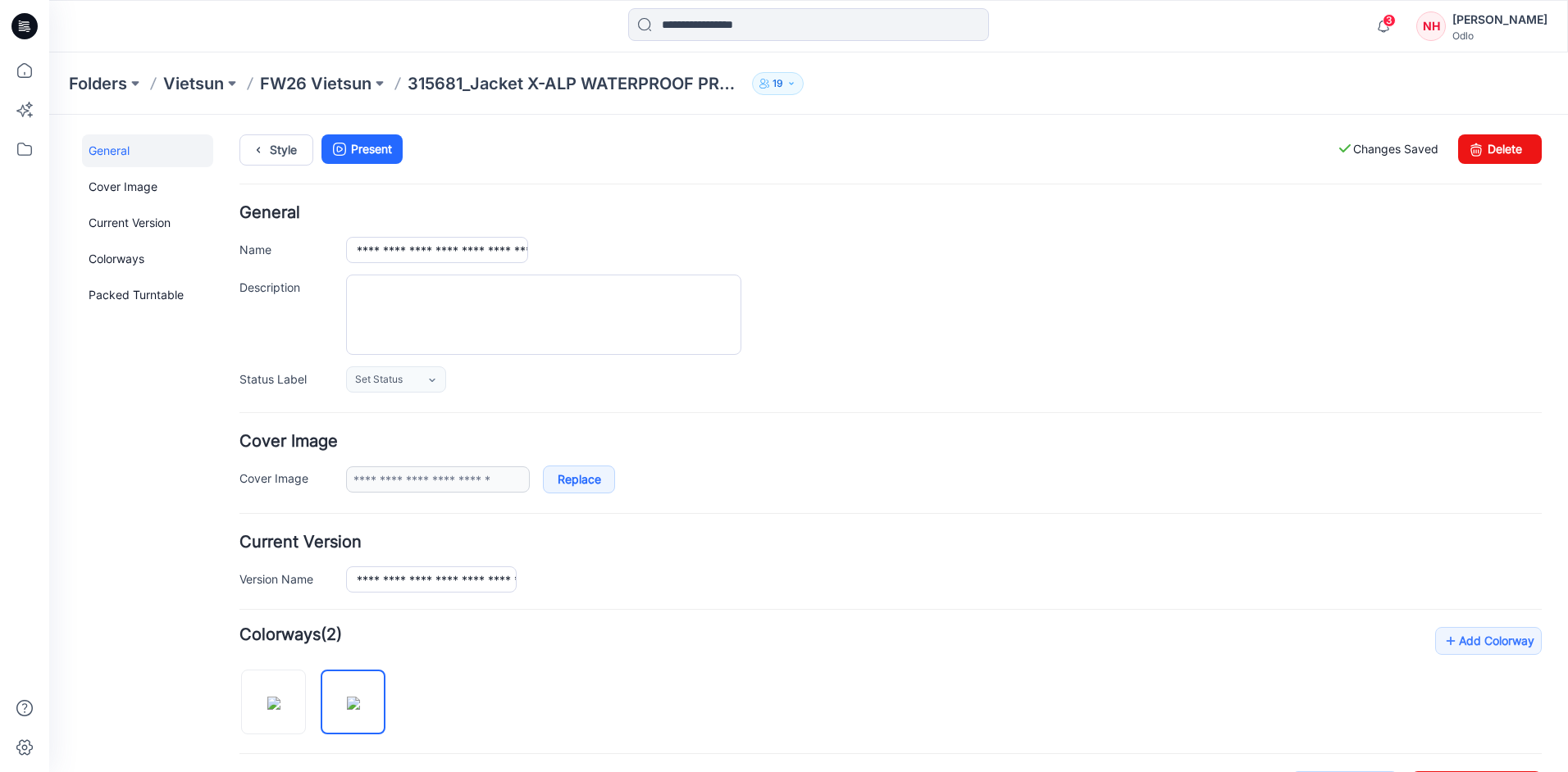
click at [328, 70] on div "Folders Vietsun FW26 Vietsun 315681_Jacket X-ALP WATERPROOF PRO_SMS_3D 19" at bounding box center [809, 83] width 1519 height 62
click at [328, 86] on p "FW26 Vietsun" at bounding box center [315, 84] width 111 height 23
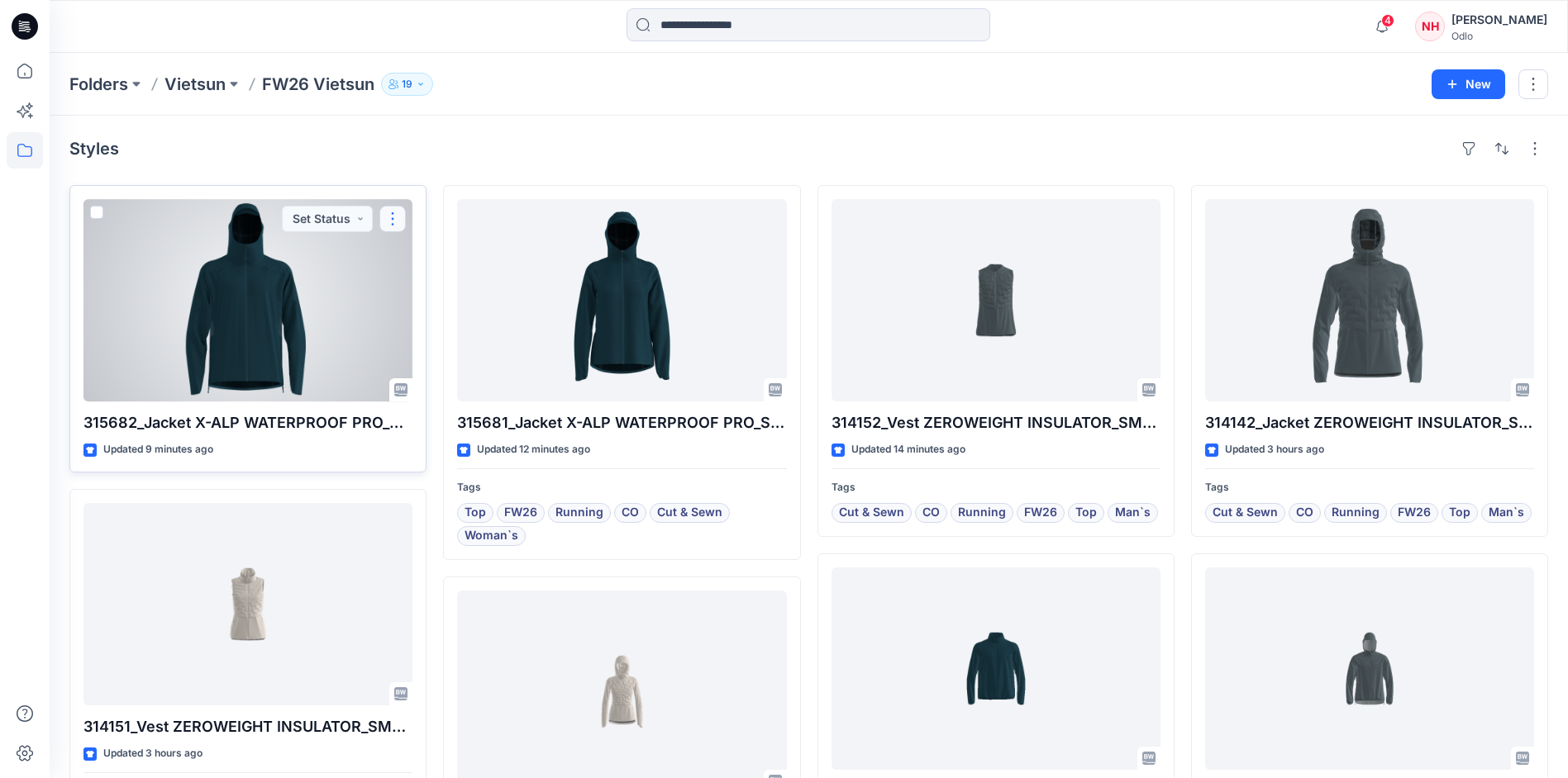
click at [394, 227] on button "button" at bounding box center [392, 218] width 26 height 26
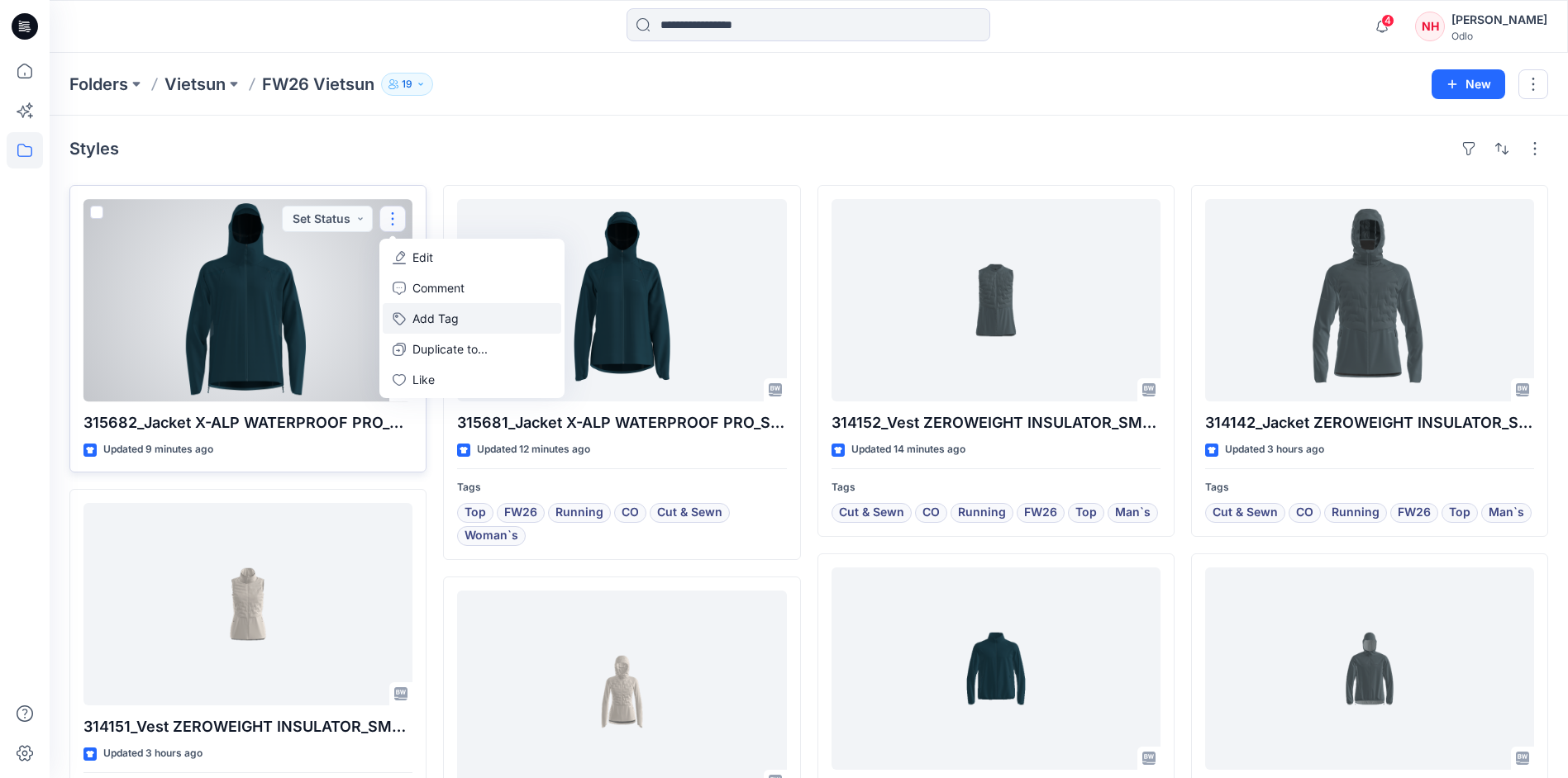
click at [439, 317] on button "Add Tag" at bounding box center [471, 317] width 178 height 30
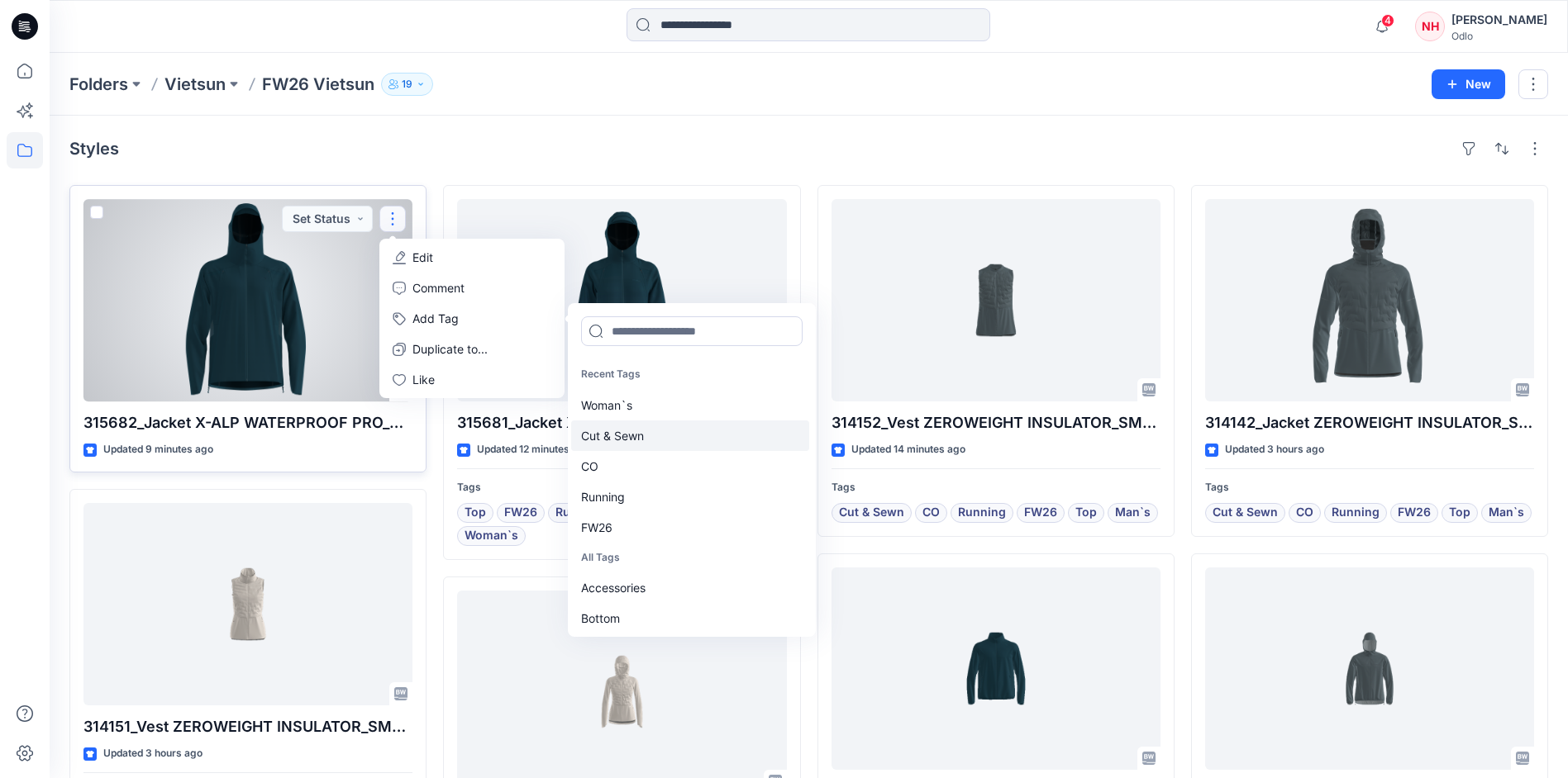
click at [640, 435] on div "Cut & Sewn" at bounding box center [690, 435] width 238 height 30
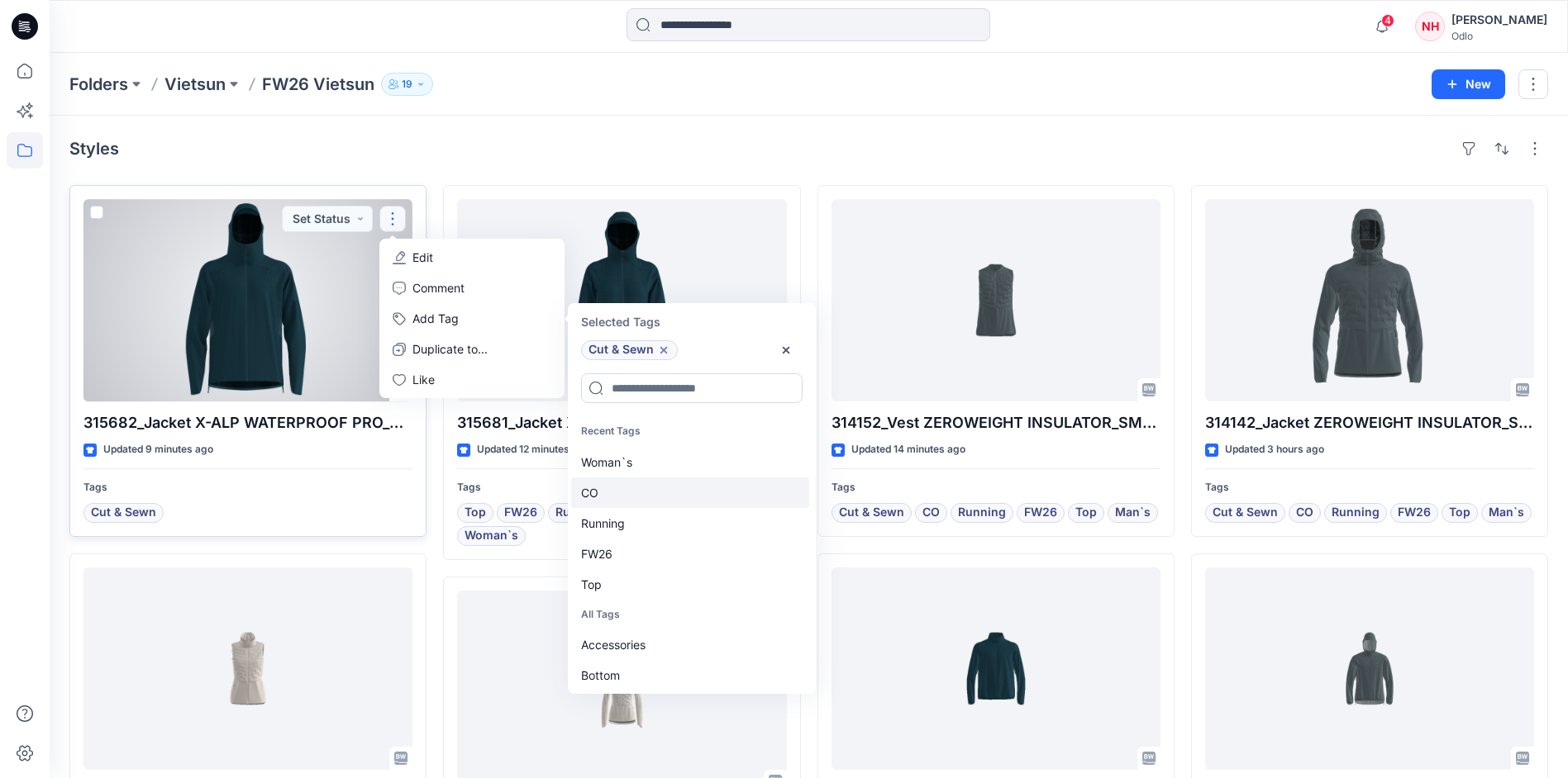
click at [641, 491] on div "CO" at bounding box center [690, 493] width 238 height 30
click at [642, 500] on div "Running" at bounding box center [690, 493] width 238 height 30
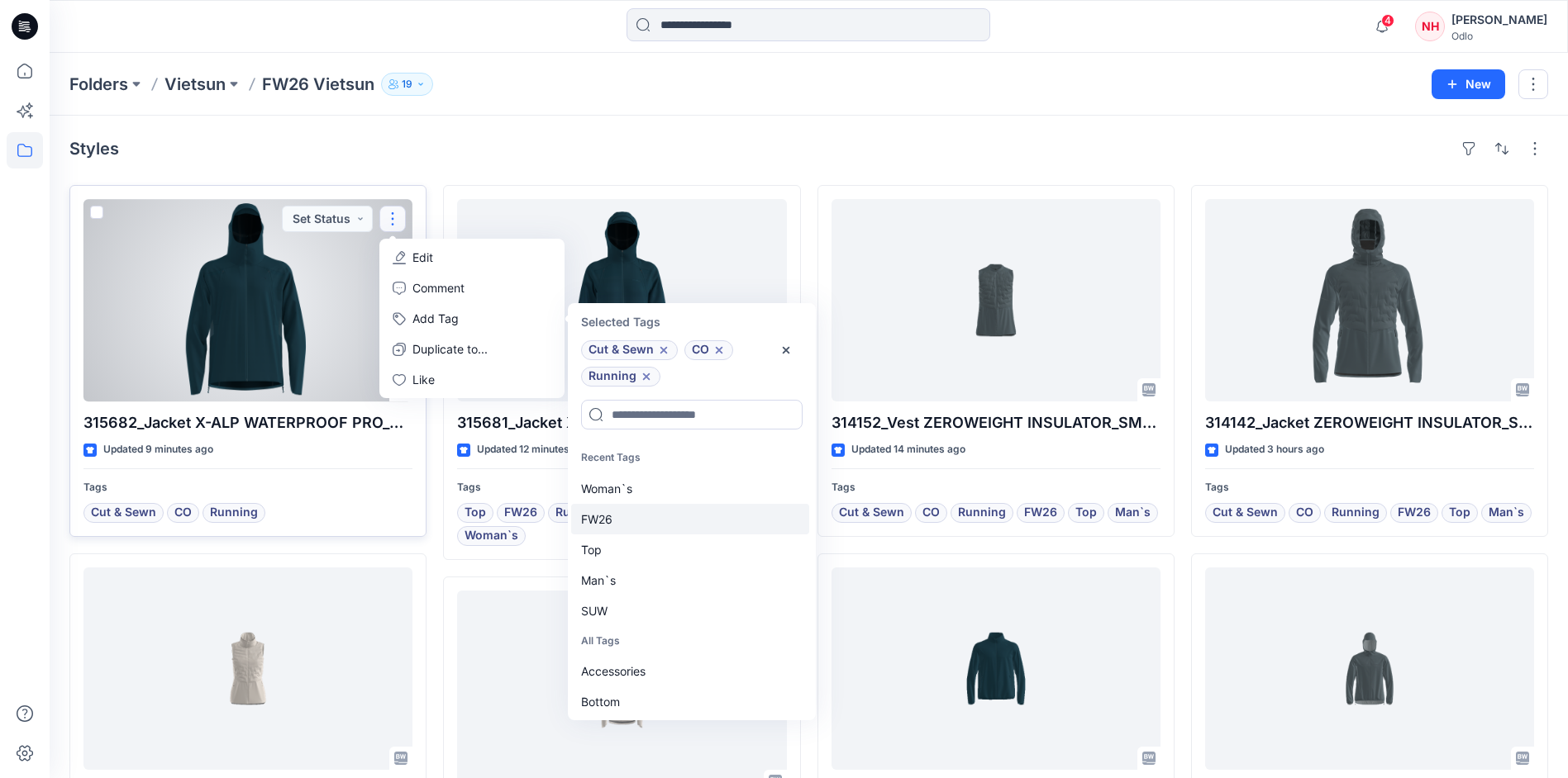
click at [647, 515] on div "FW26" at bounding box center [690, 519] width 238 height 30
click at [643, 540] on div "Man`s" at bounding box center [690, 549] width 238 height 30
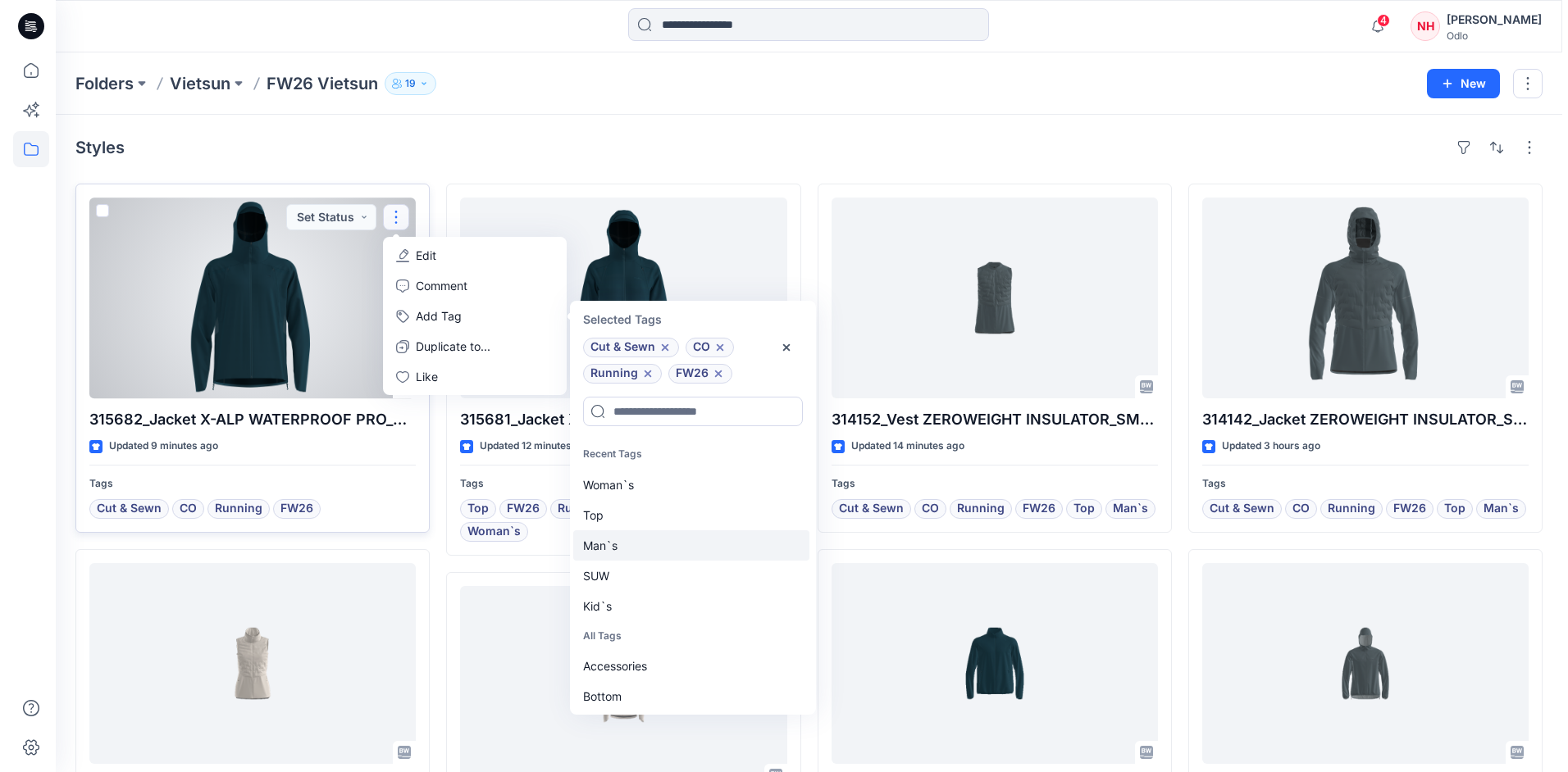
scroll to position [14, 0]
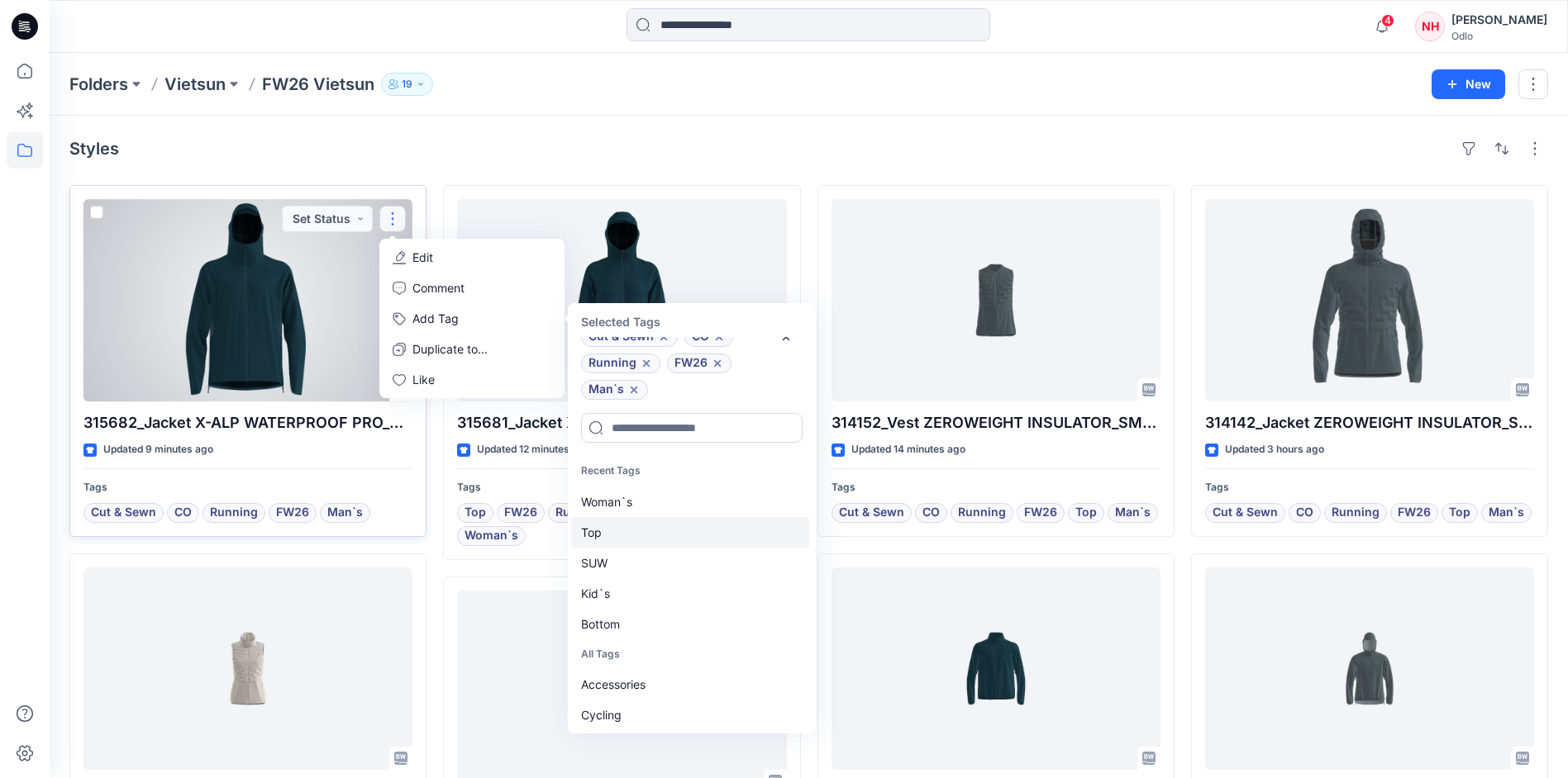
click at [643, 533] on div "Top" at bounding box center [690, 532] width 238 height 30
click at [194, 325] on div at bounding box center [248, 301] width 329 height 203
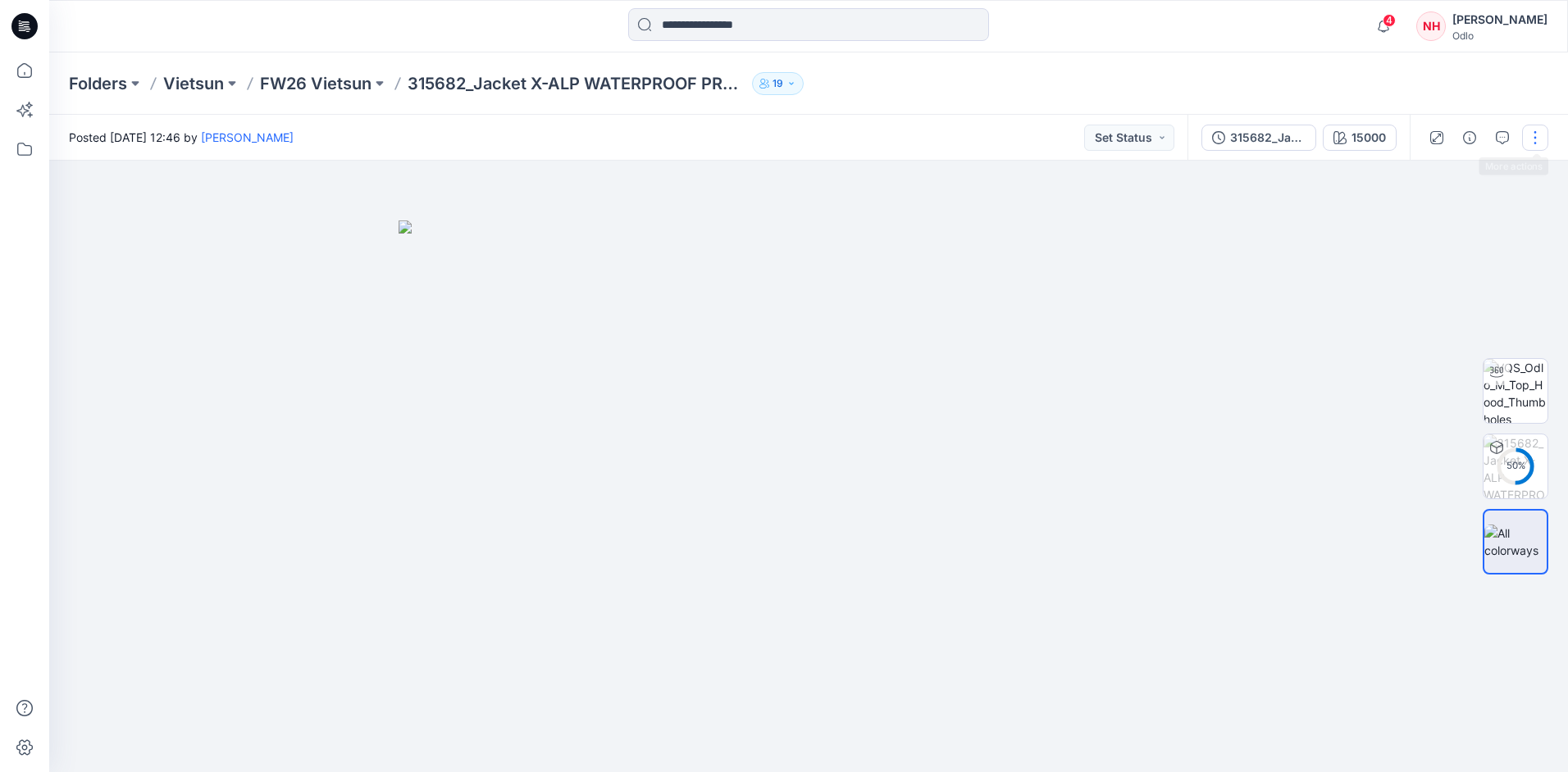
click at [1523, 131] on button "button" at bounding box center [1534, 137] width 26 height 26
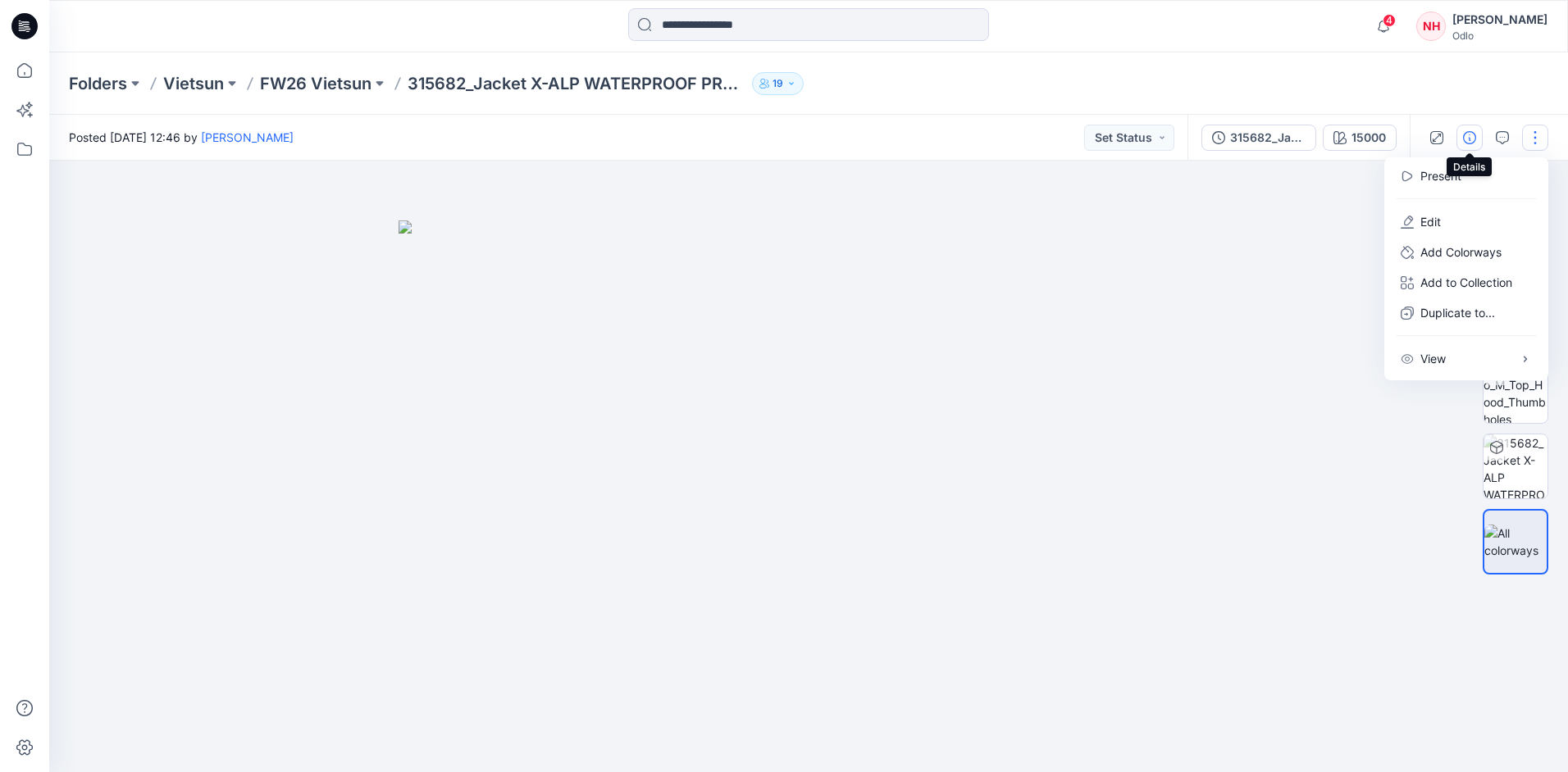
click at [1468, 131] on icon "button" at bounding box center [1469, 138] width 14 height 14
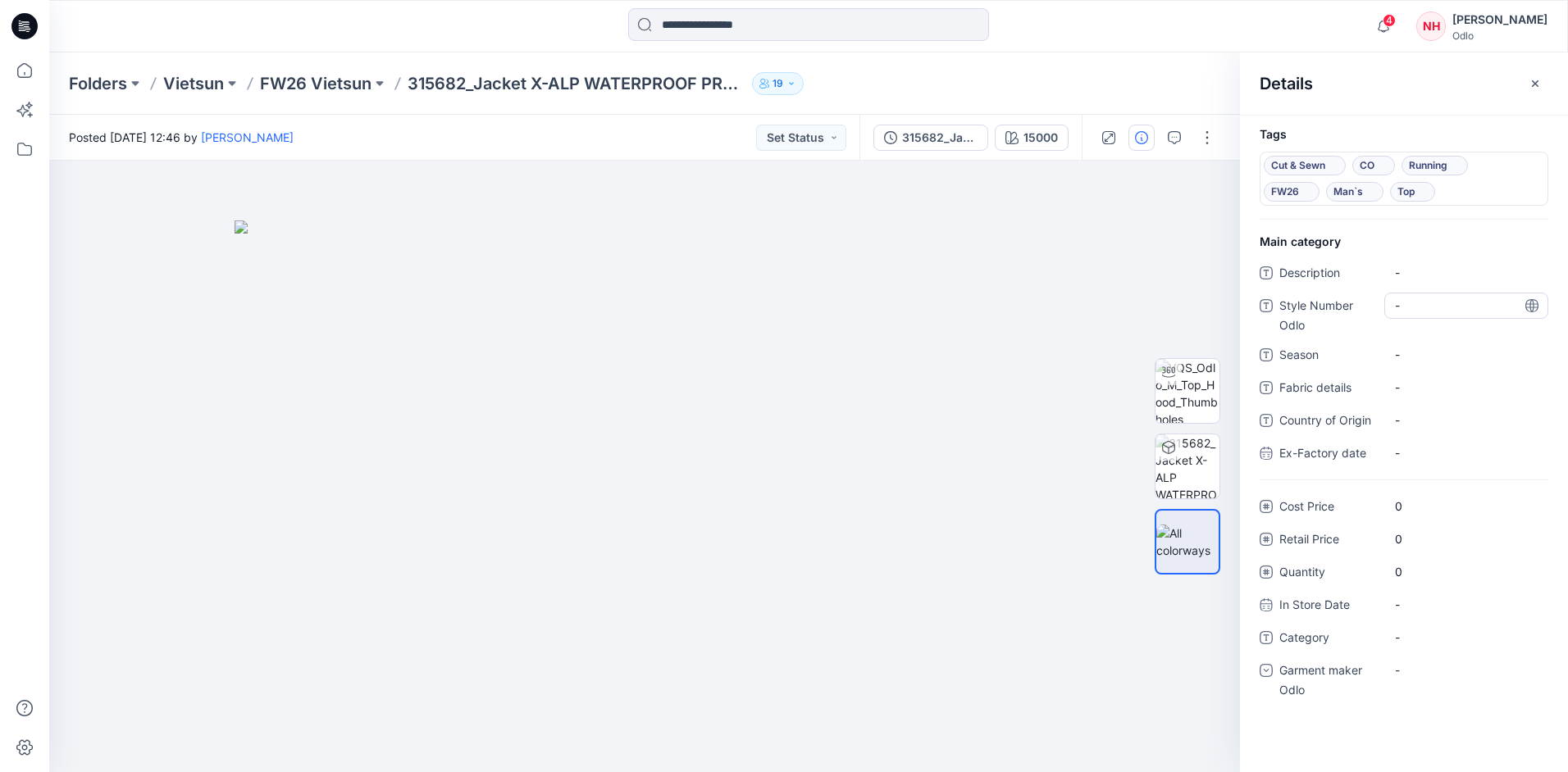
click at [1413, 315] on div "-" at bounding box center [1467, 305] width 164 height 26
type textarea "******"
click at [1417, 344] on div "-" at bounding box center [1467, 355] width 164 height 26
type textarea "****"
click at [1434, 380] on details "-" at bounding box center [1467, 387] width 143 height 17
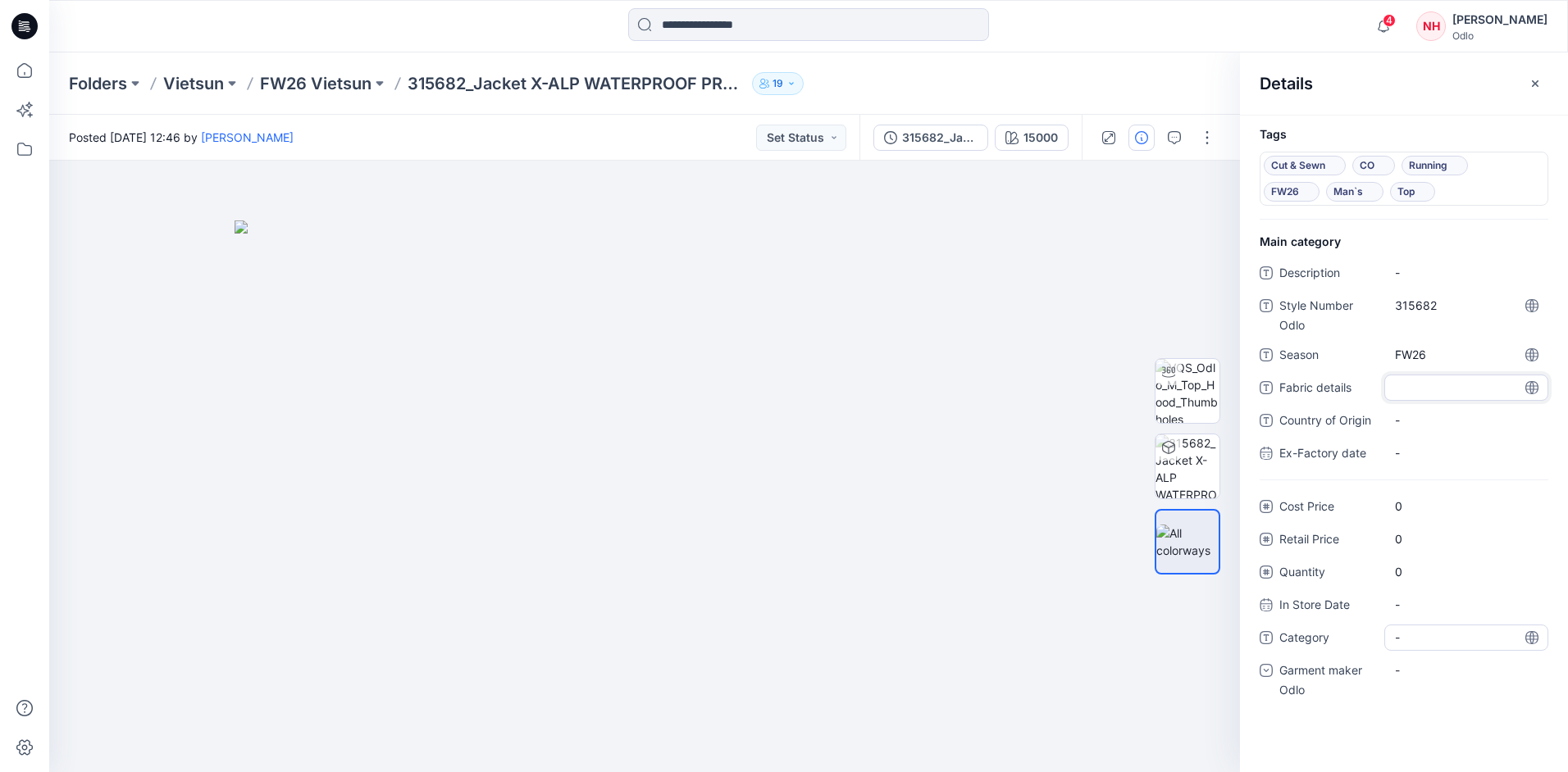
click at [1467, 643] on span "-" at bounding box center [1467, 638] width 143 height 17
type textarea "*******"
click at [1459, 674] on div "-" at bounding box center [1467, 671] width 164 height 26
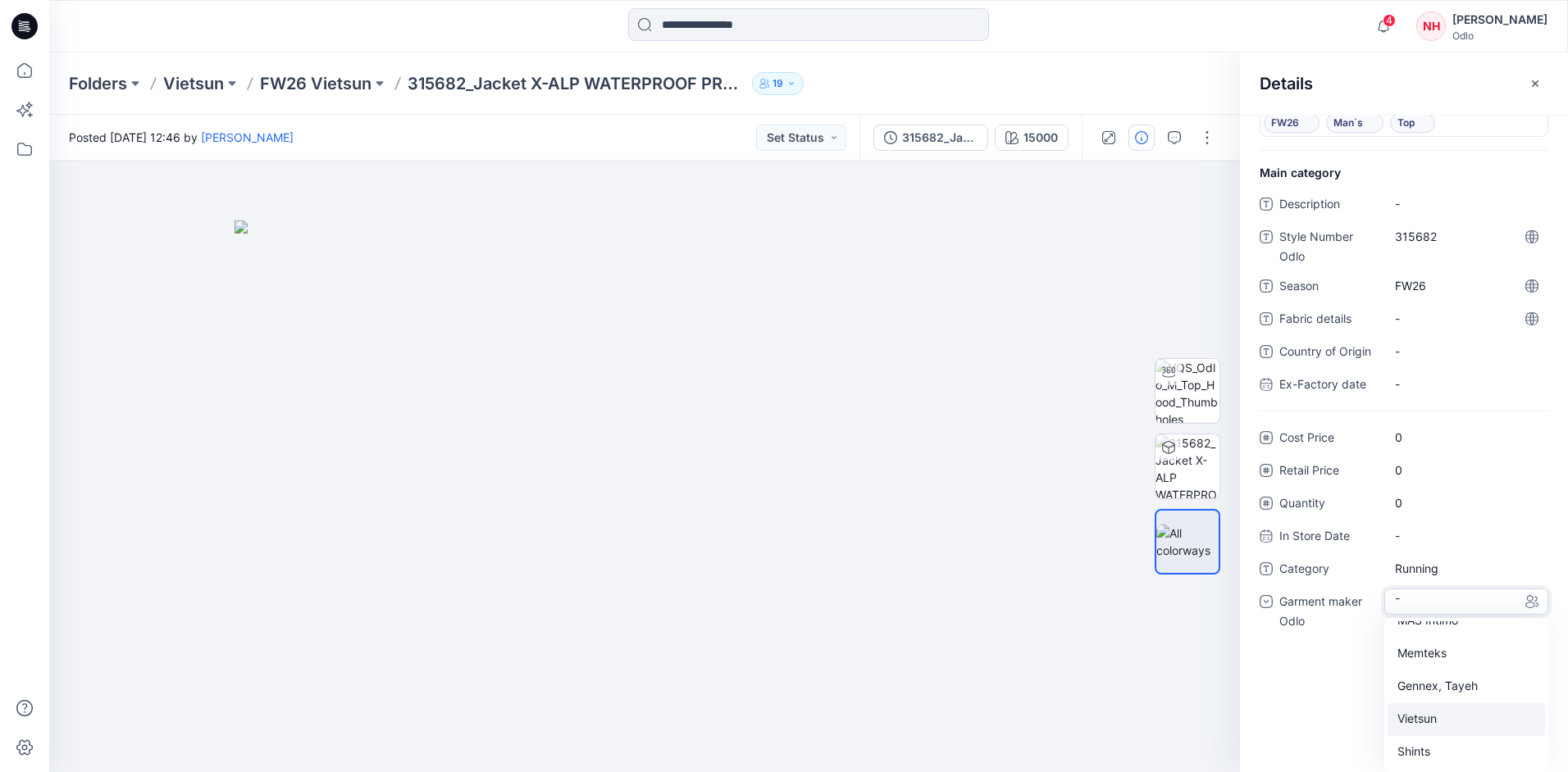
click at [1430, 726] on div "Vietsun" at bounding box center [1466, 720] width 157 height 33
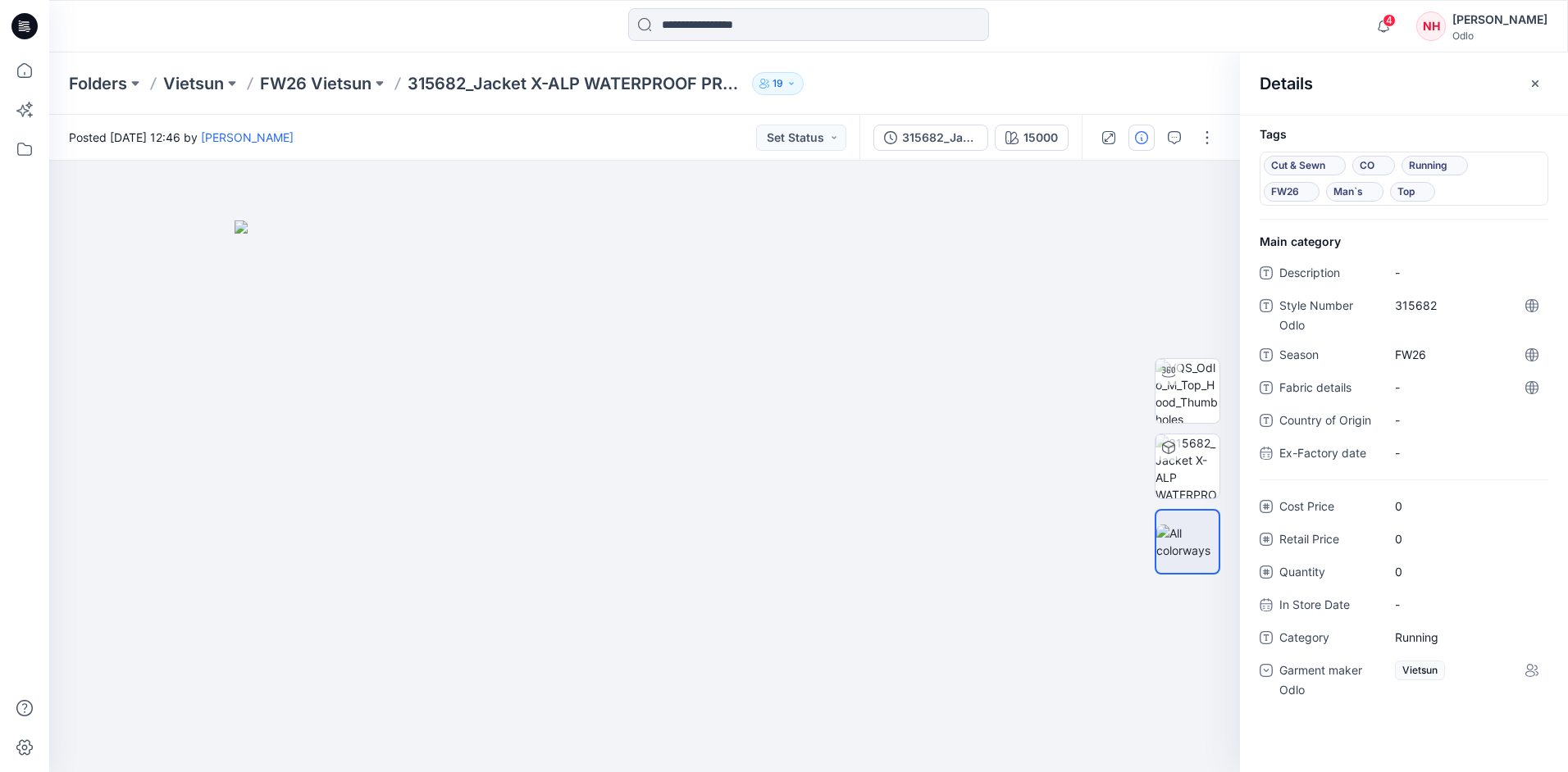
scroll to position [0, 0]
click at [1200, 152] on div at bounding box center [1156, 138] width 152 height 46
click at [1206, 143] on button "button" at bounding box center [1207, 137] width 26 height 26
click at [1152, 225] on button "Edit" at bounding box center [1138, 221] width 151 height 30
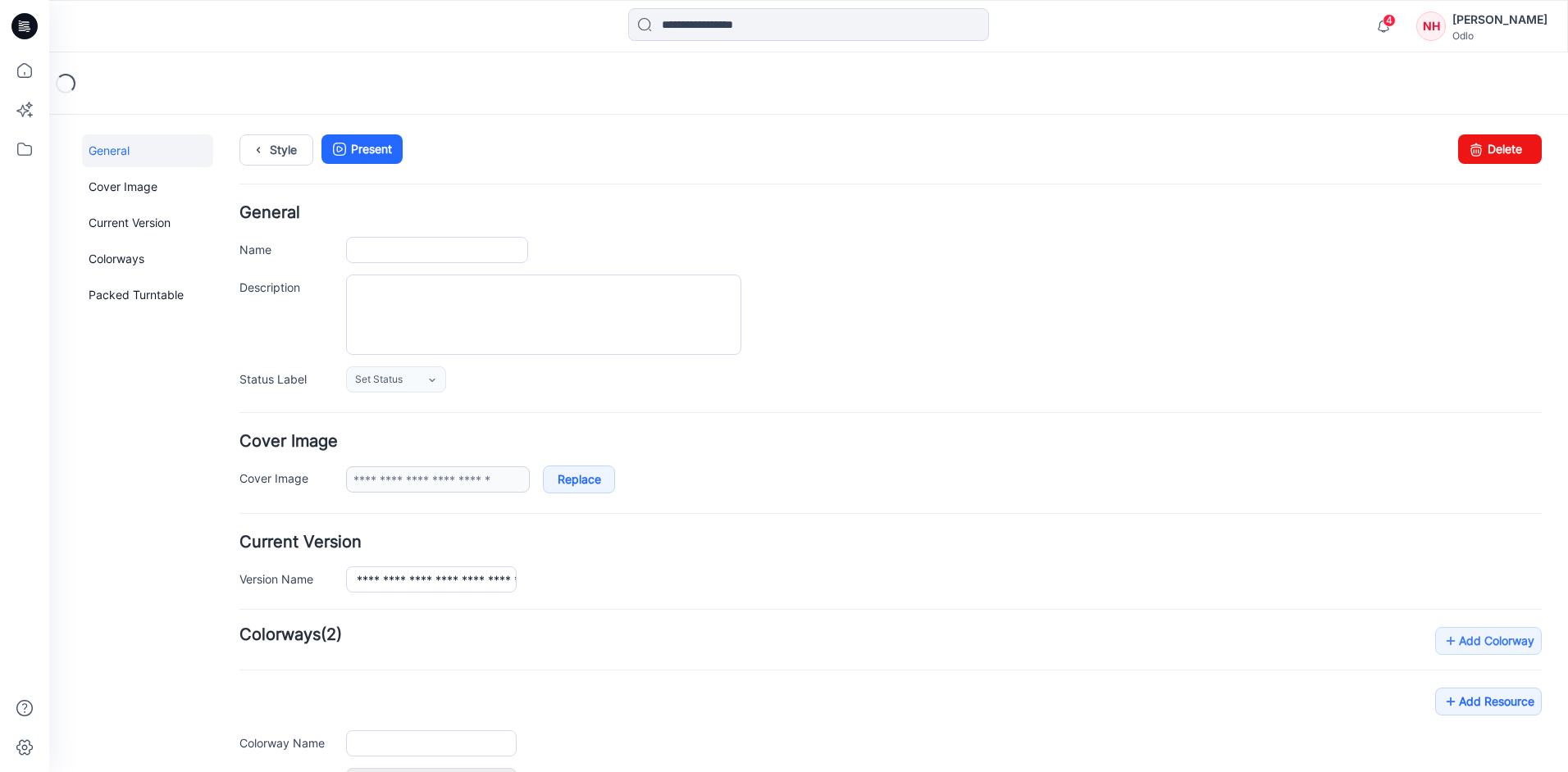
type input "**********"
type input "*****"
type input "**********"
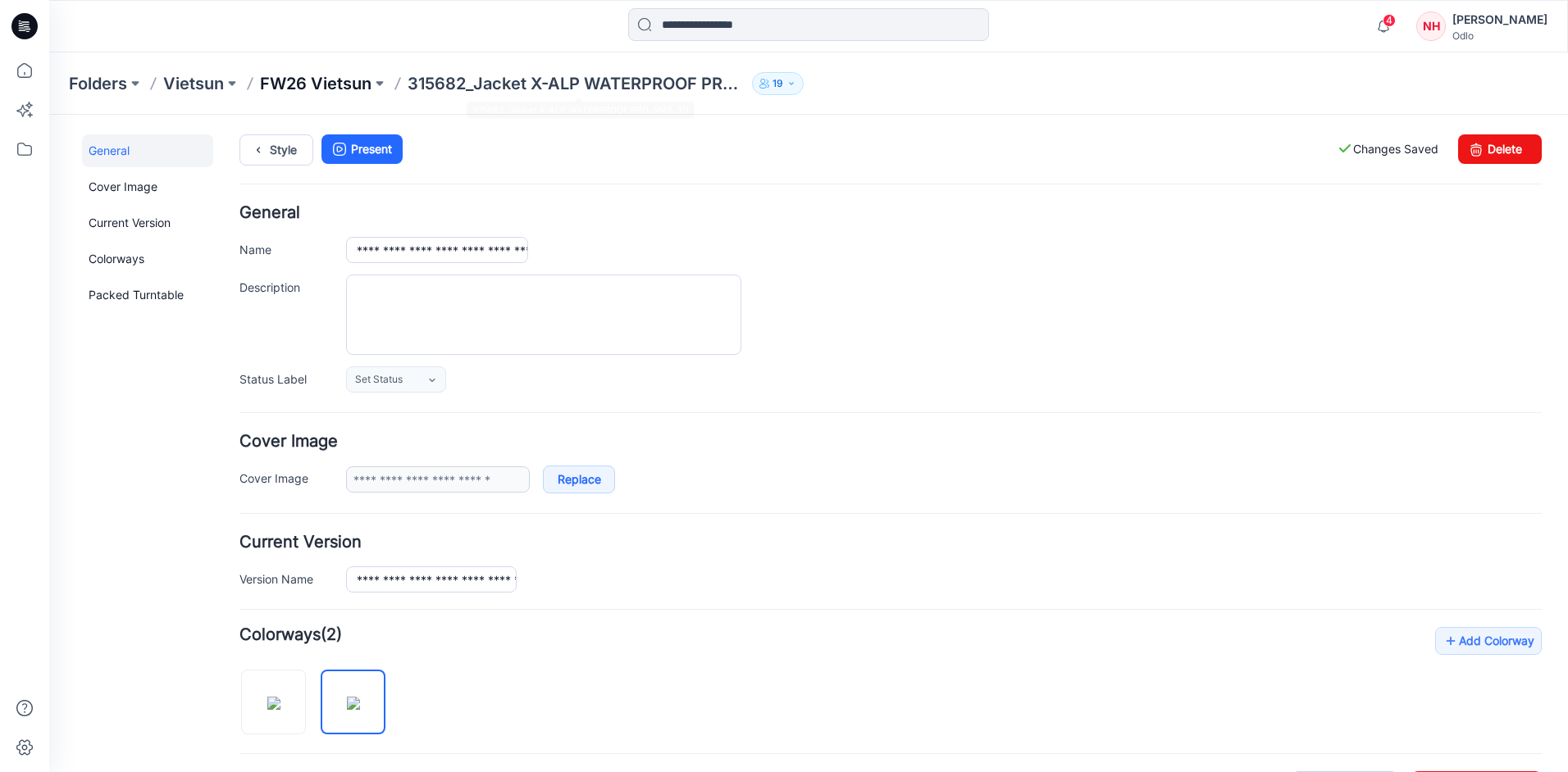
click at [360, 76] on p "FW26 Vietsun" at bounding box center [315, 84] width 111 height 23
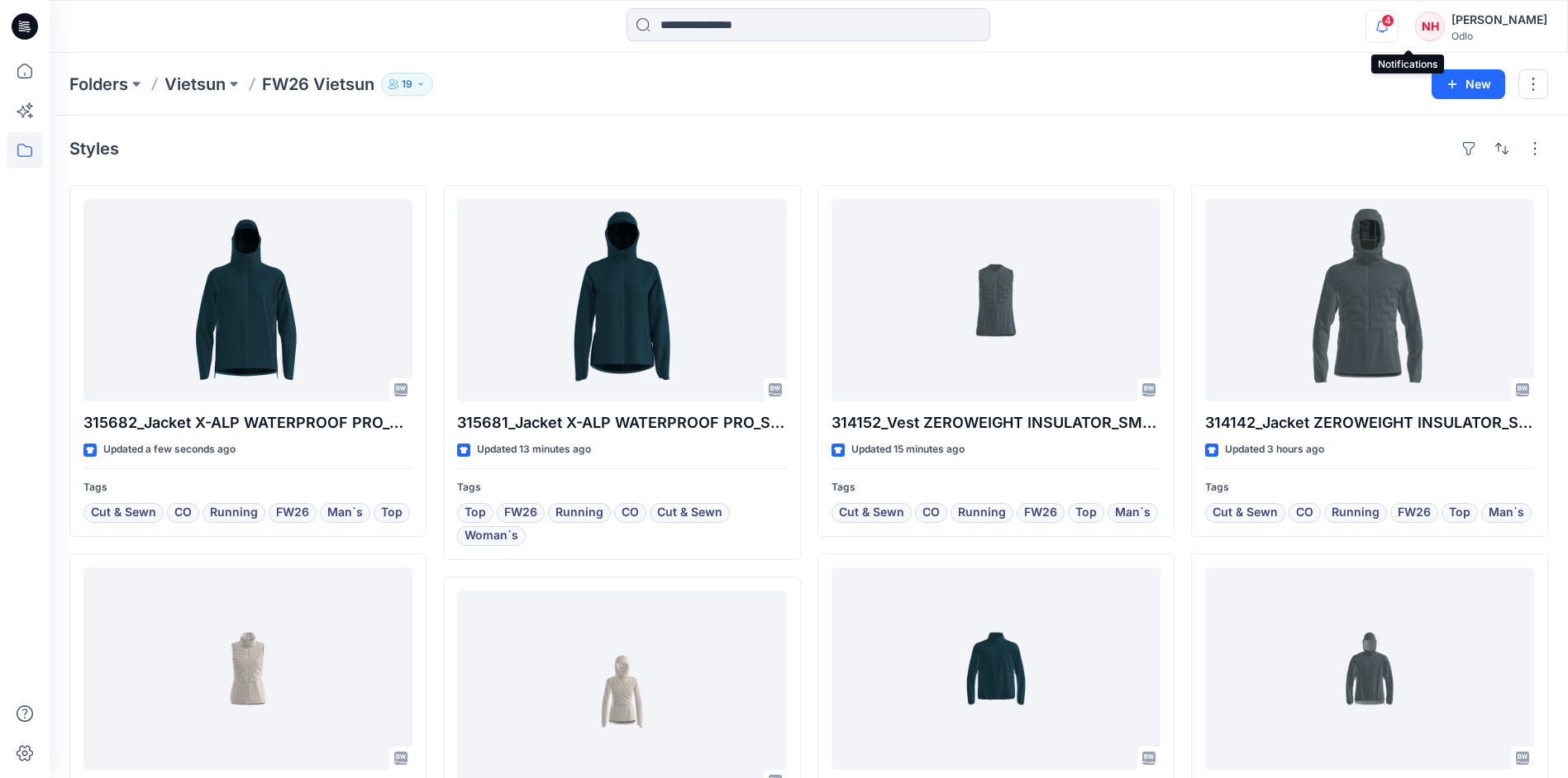
click at [1398, 30] on icon "button" at bounding box center [1382, 26] width 31 height 33
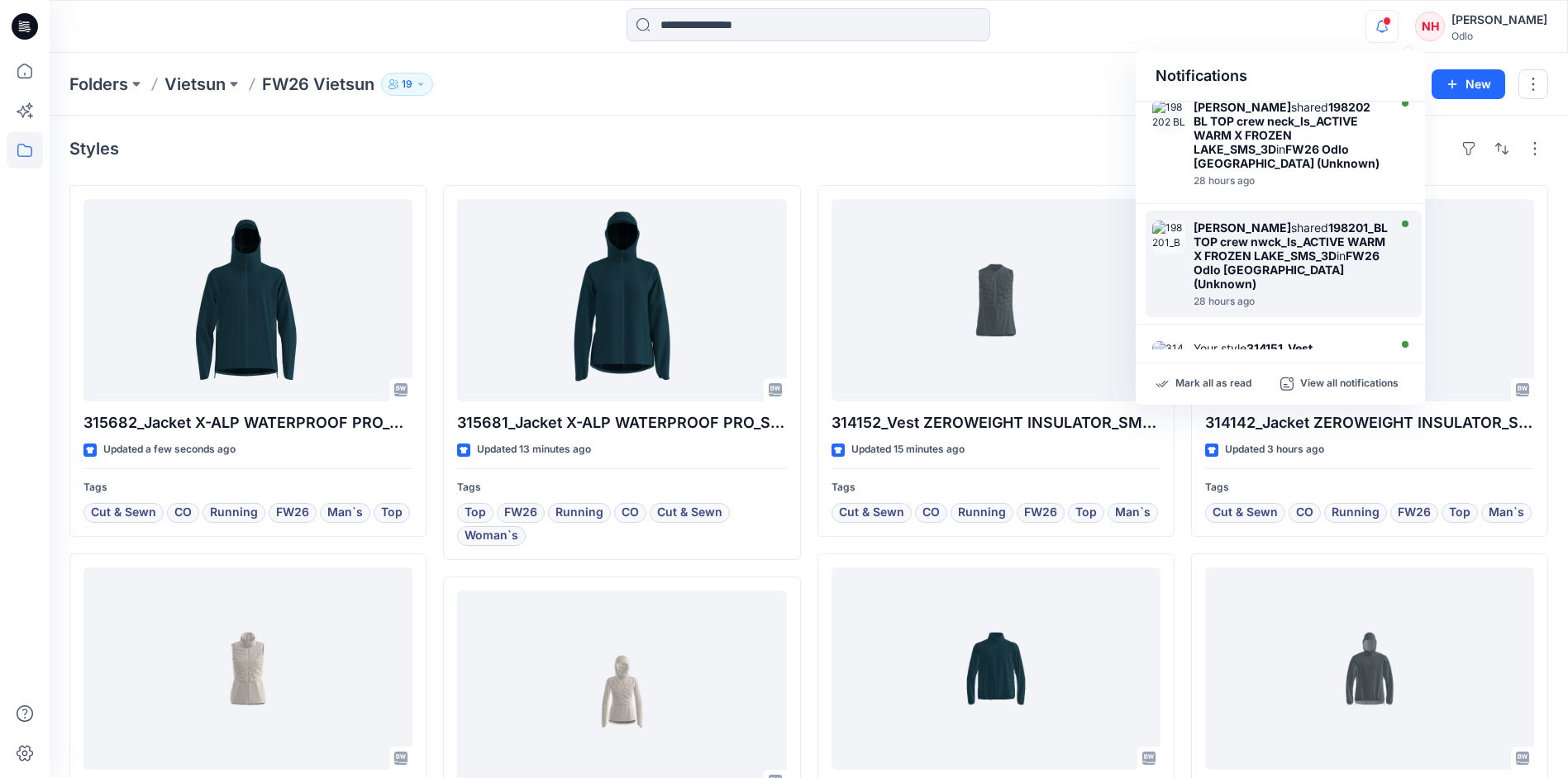
scroll to position [790, 0]
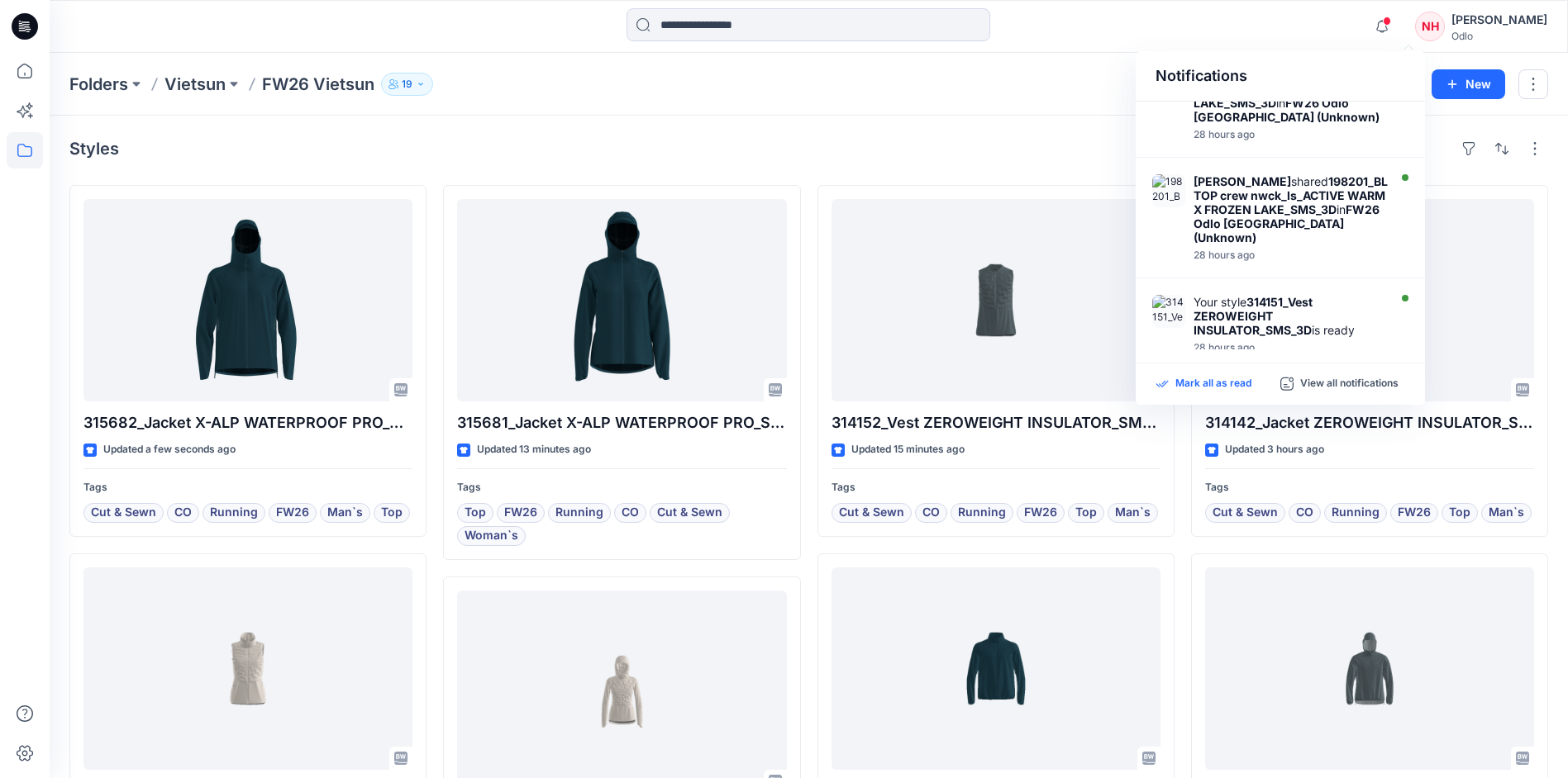
click at [1232, 381] on p "Mark all as read" at bounding box center [1213, 384] width 76 height 15
click at [1061, 53] on div "Folders Vietsun FW26 Vietsun 19 New" at bounding box center [808, 84] width 1518 height 62
